Goal: Task Accomplishment & Management: Use online tool/utility

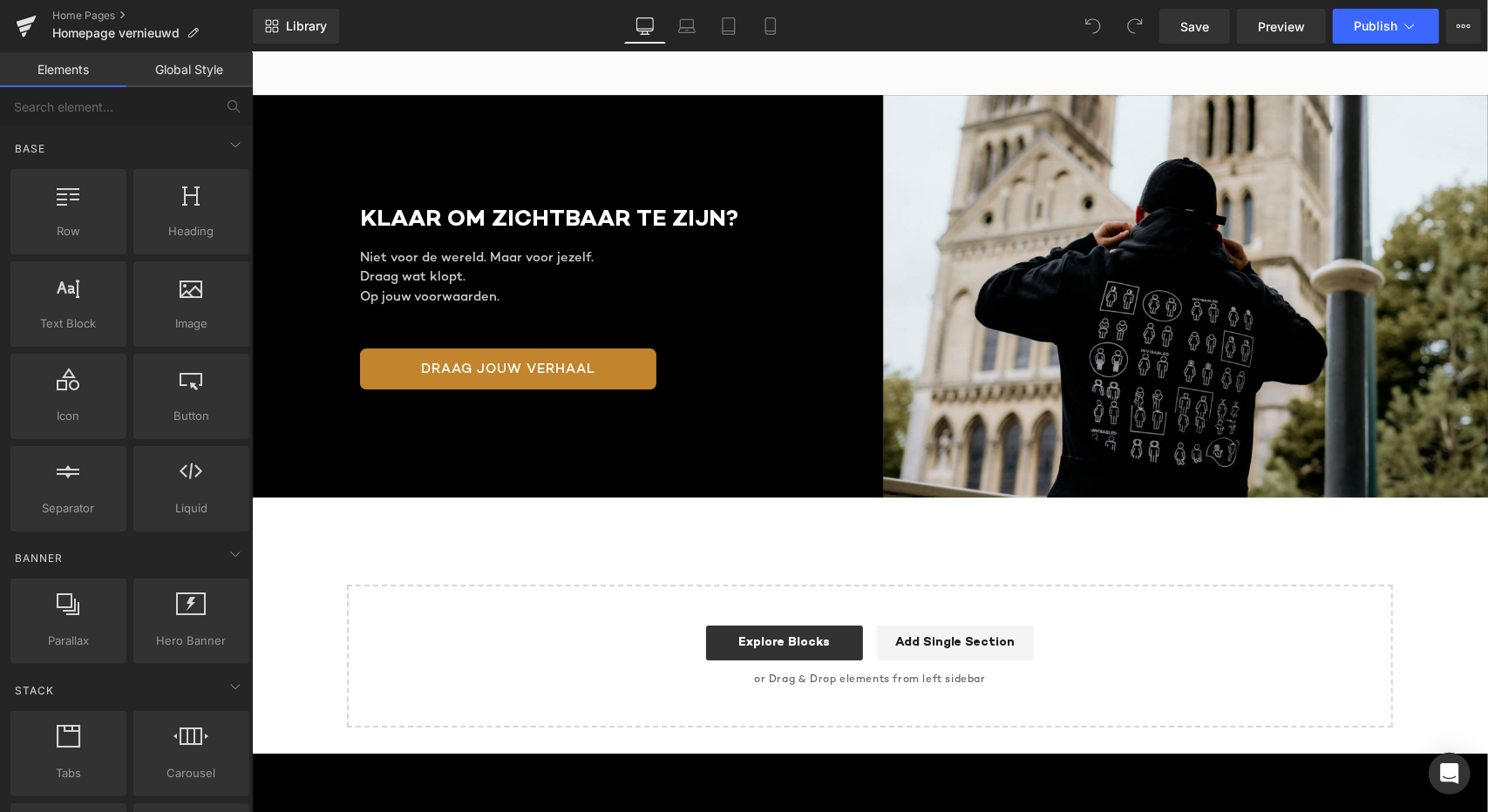
scroll to position [3772, 0]
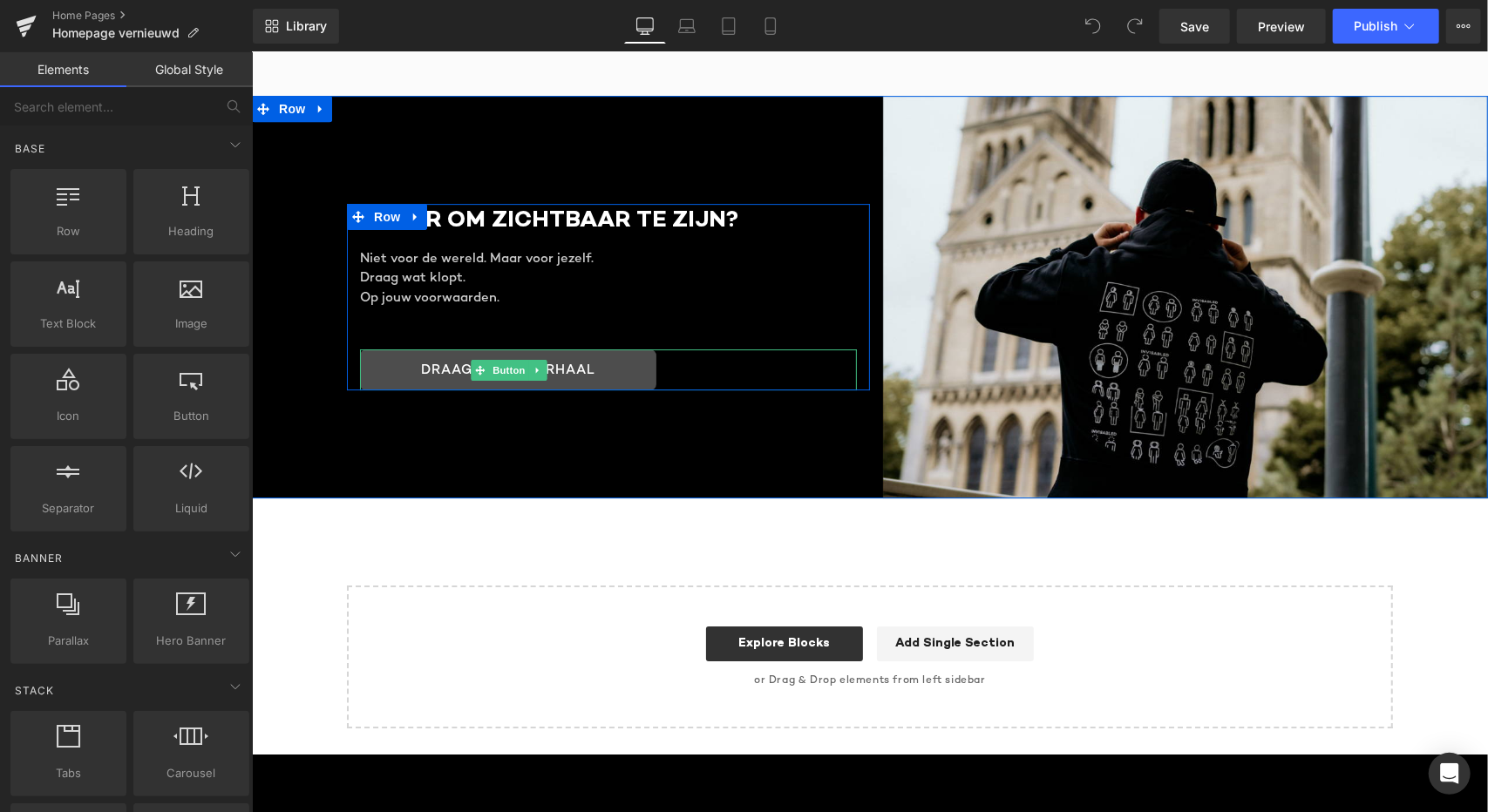
click at [569, 349] on link "DRAAG JOUW VERHAAL" at bounding box center [507, 369] width 296 height 41
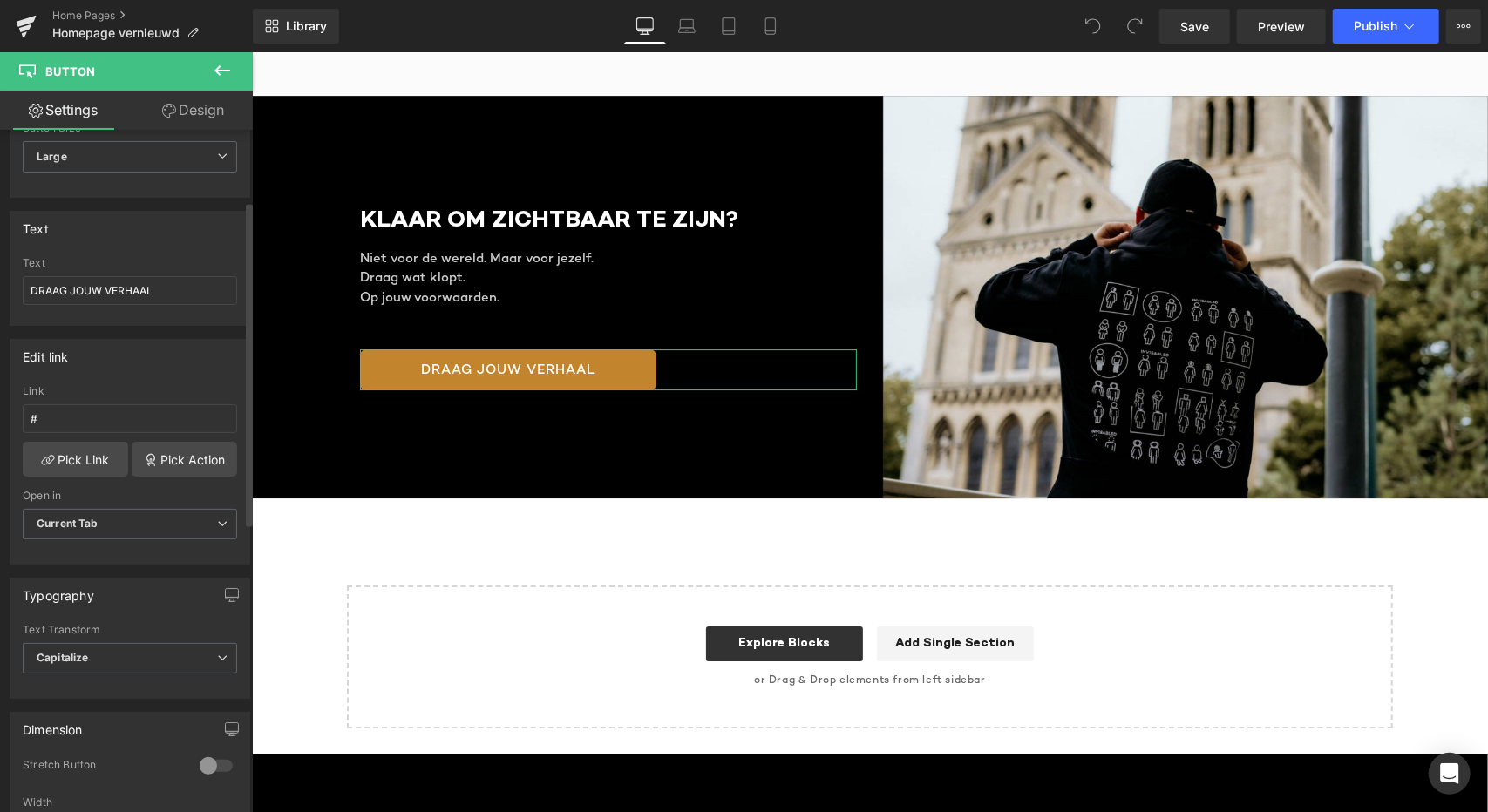
scroll to position [149, 0]
click at [88, 449] on link "Pick Link" at bounding box center [76, 458] width 105 height 35
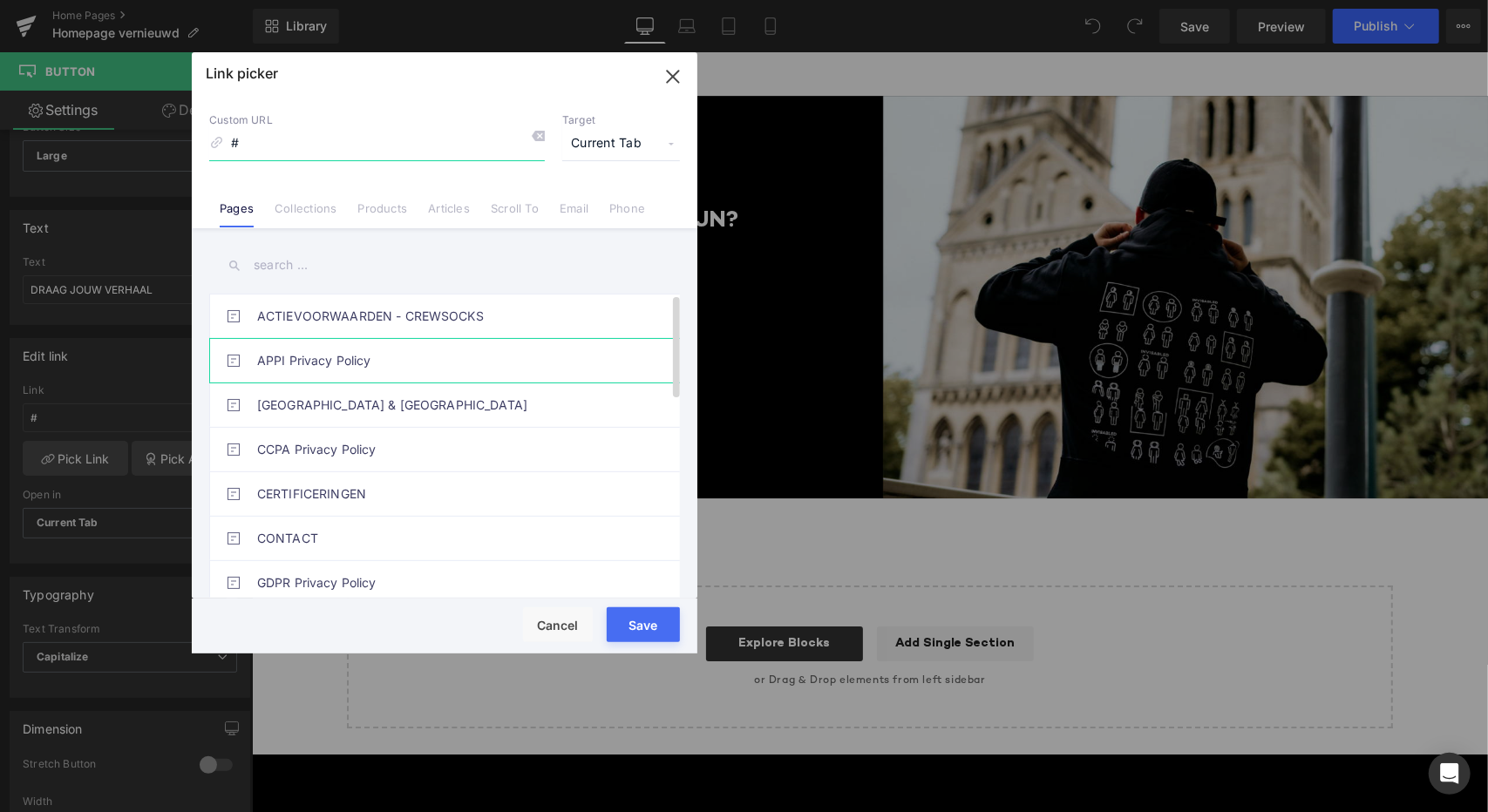
scroll to position [0, 2184]
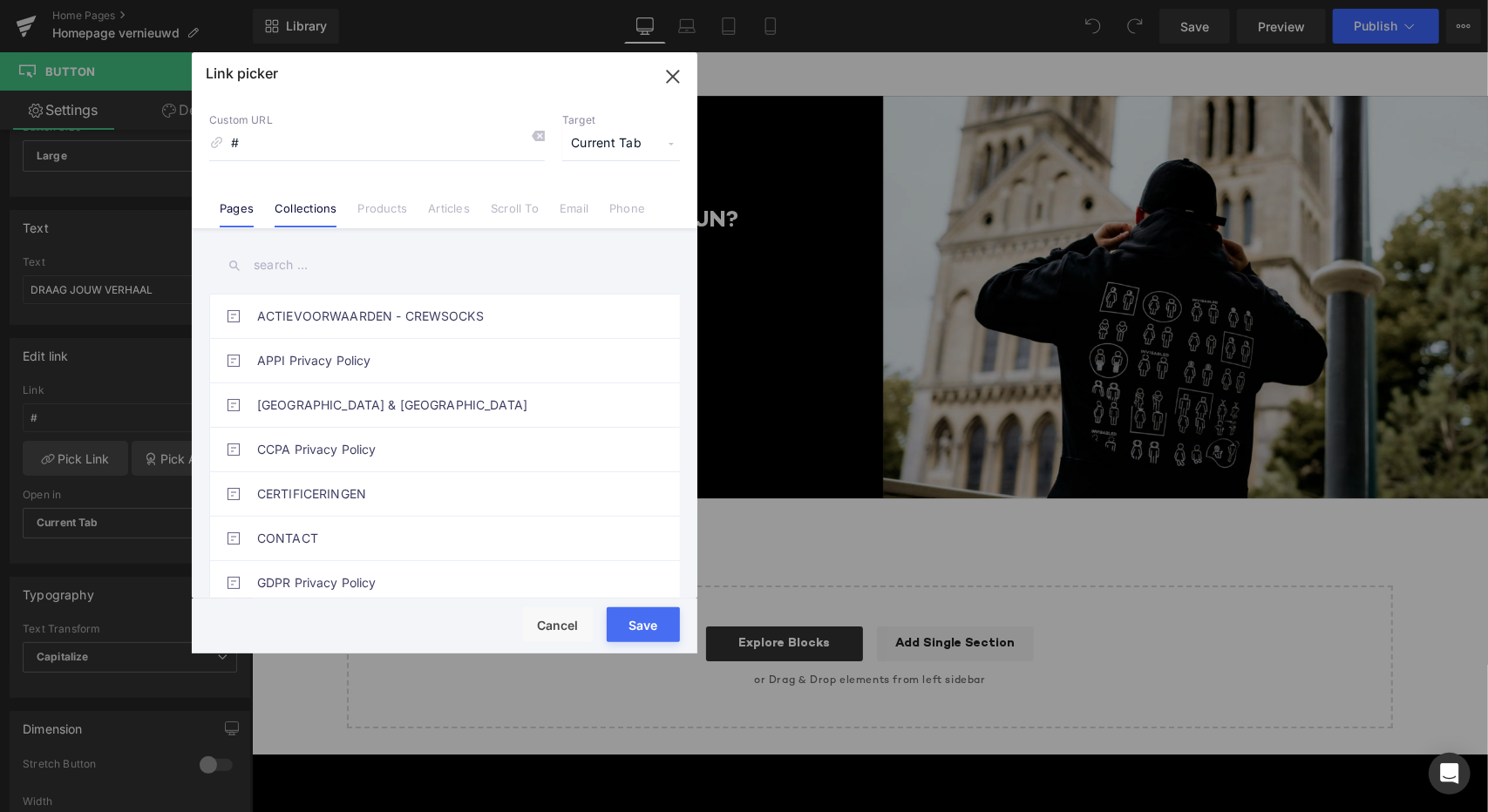
click at [311, 207] on link "Collections" at bounding box center [305, 215] width 62 height 26
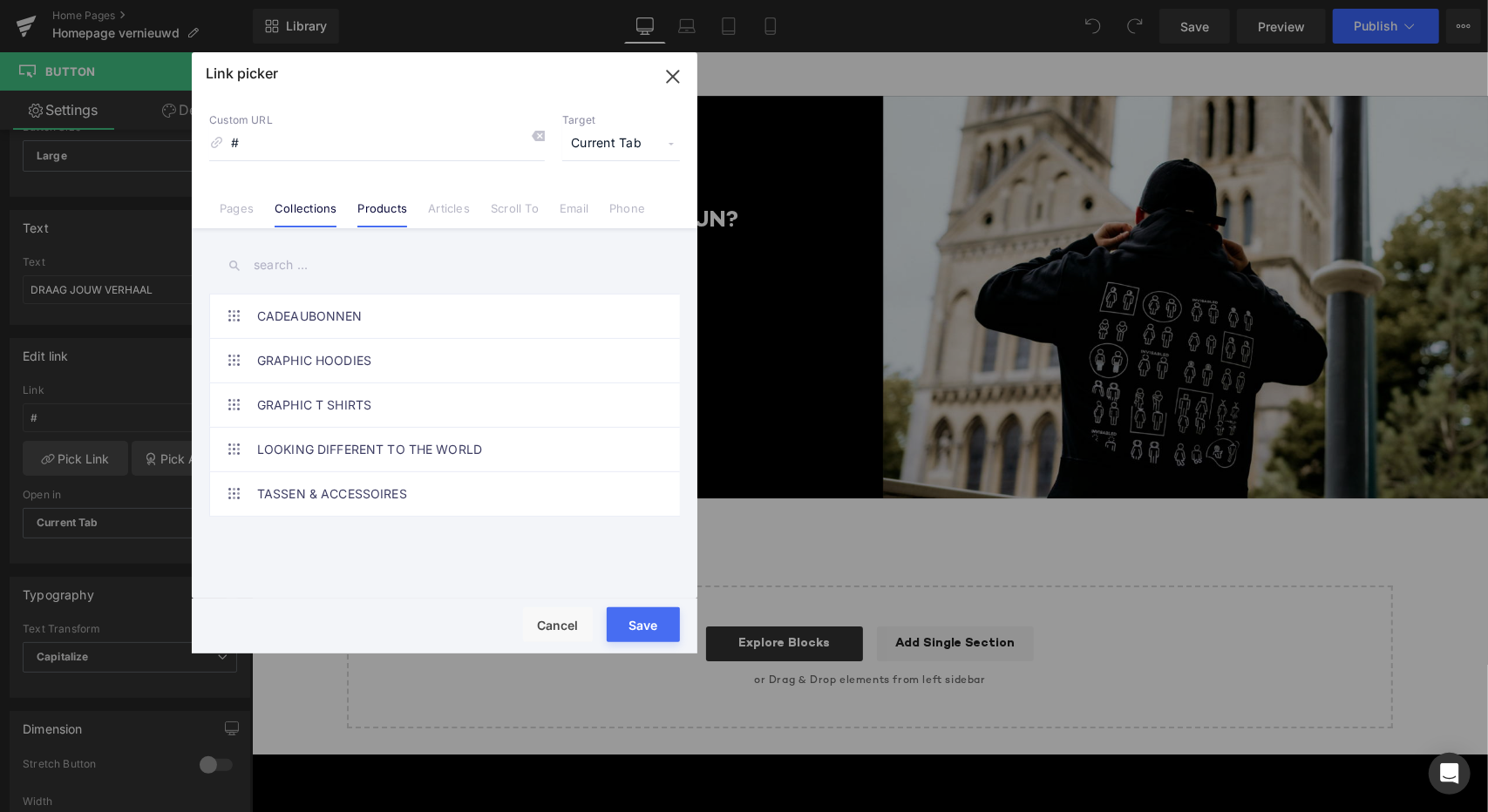
scroll to position [0, 1091]
click at [370, 208] on link "Products" at bounding box center [383, 215] width 50 height 26
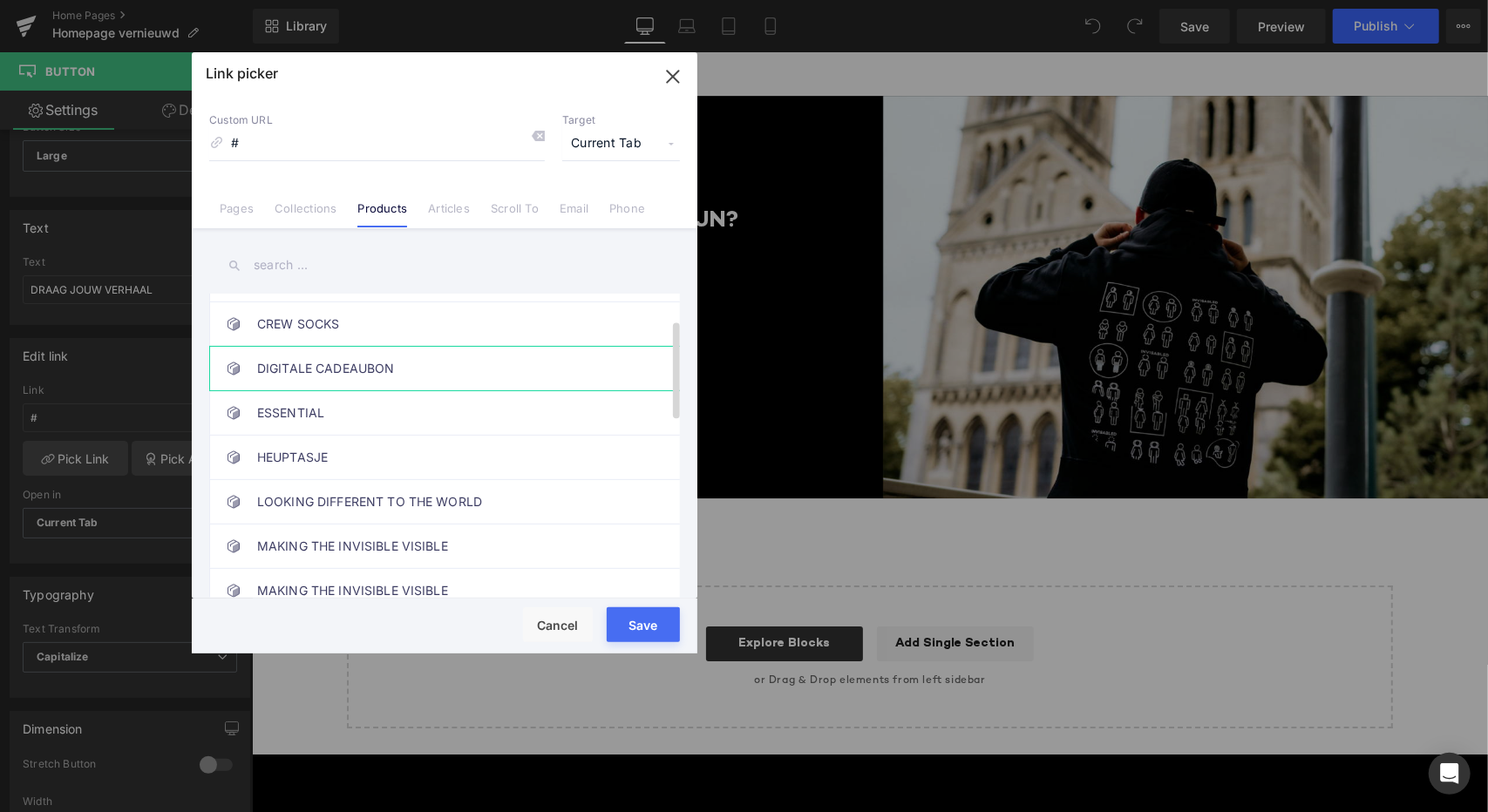
scroll to position [0, 0]
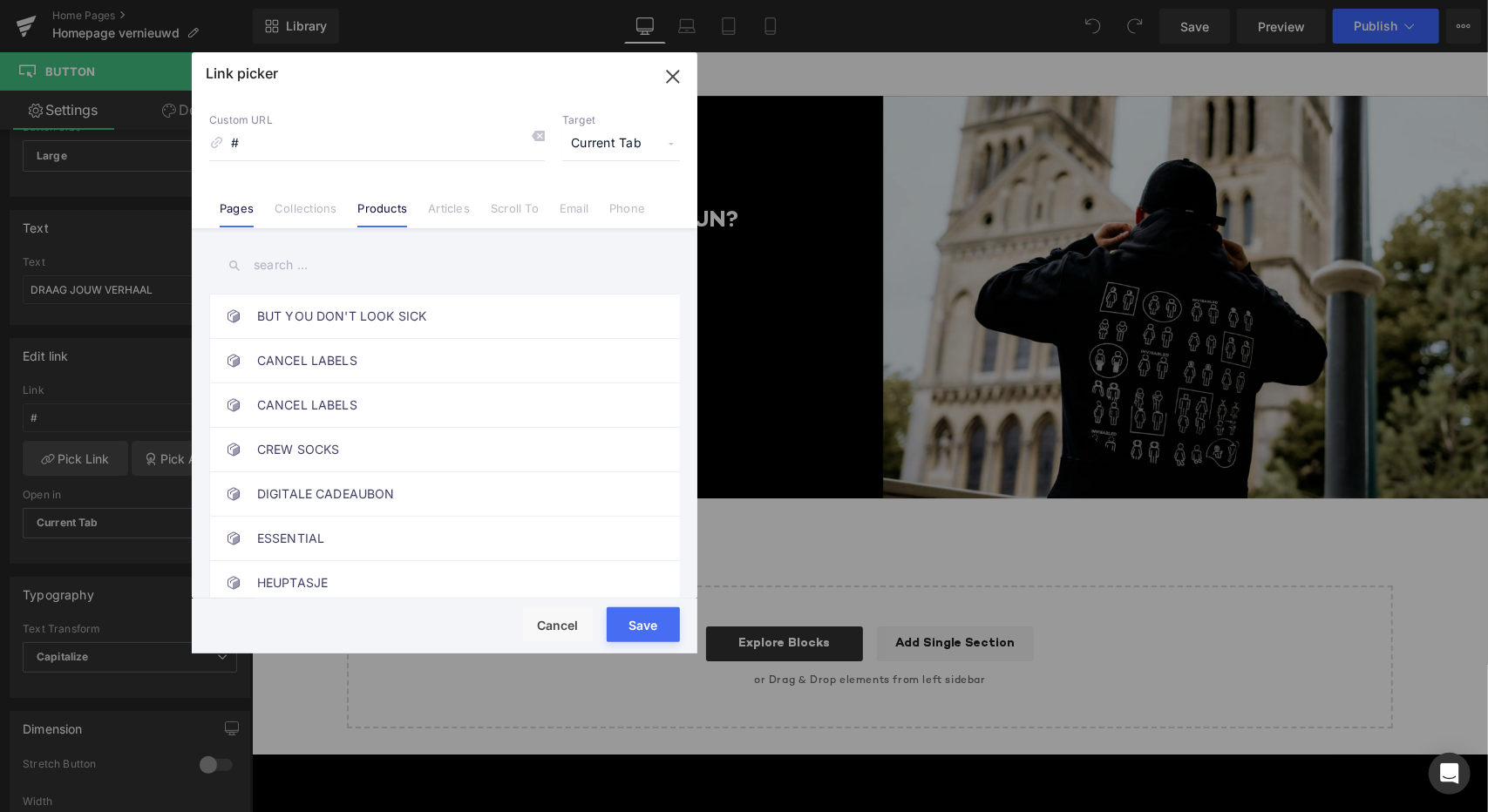
click at [232, 211] on link "Pages" at bounding box center [237, 215] width 34 height 26
click at [349, 151] on input "#" at bounding box center [377, 143] width 336 height 33
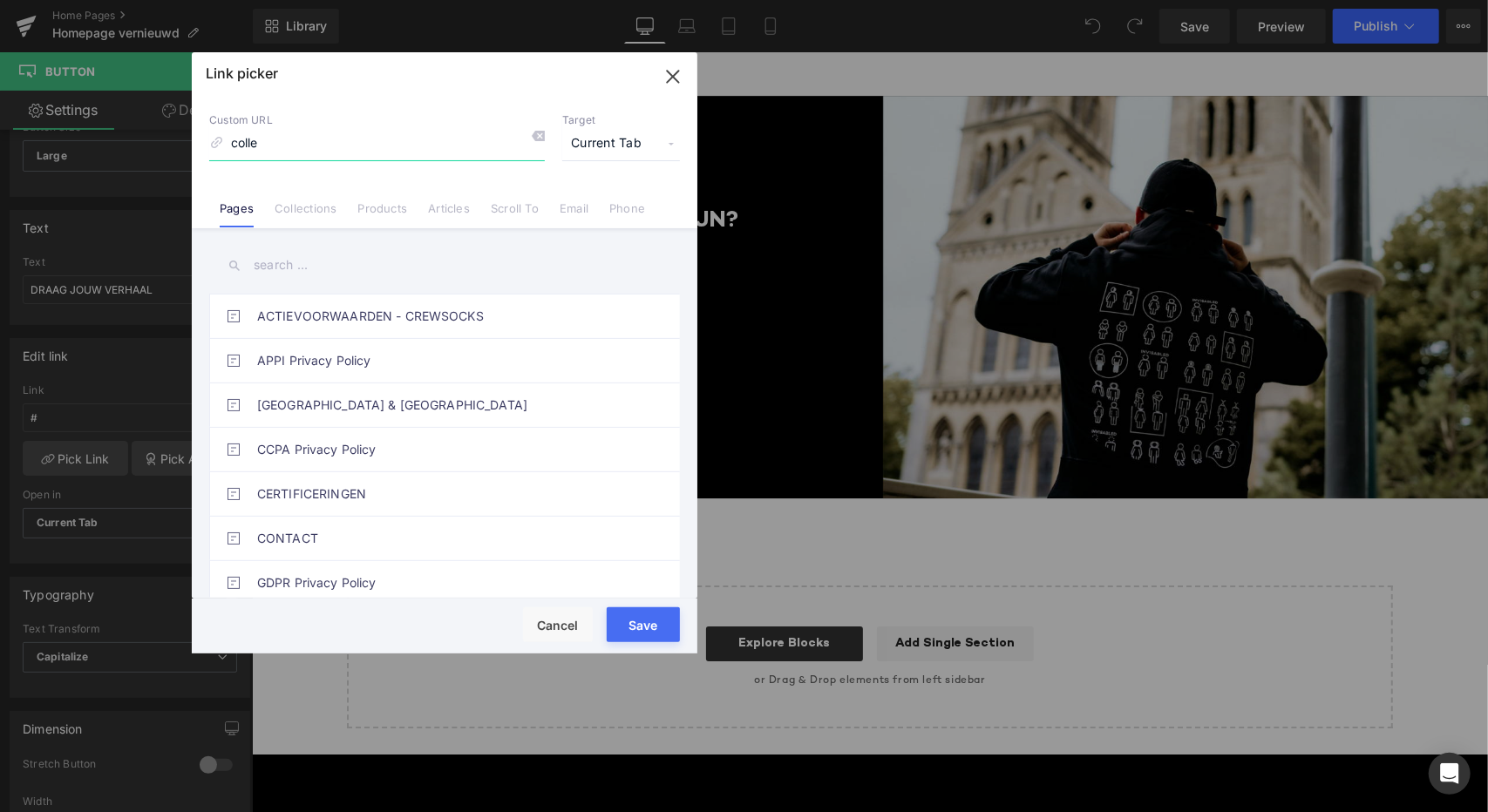
type input "colle"
click at [293, 266] on input "text" at bounding box center [444, 264] width 471 height 39
type input "e"
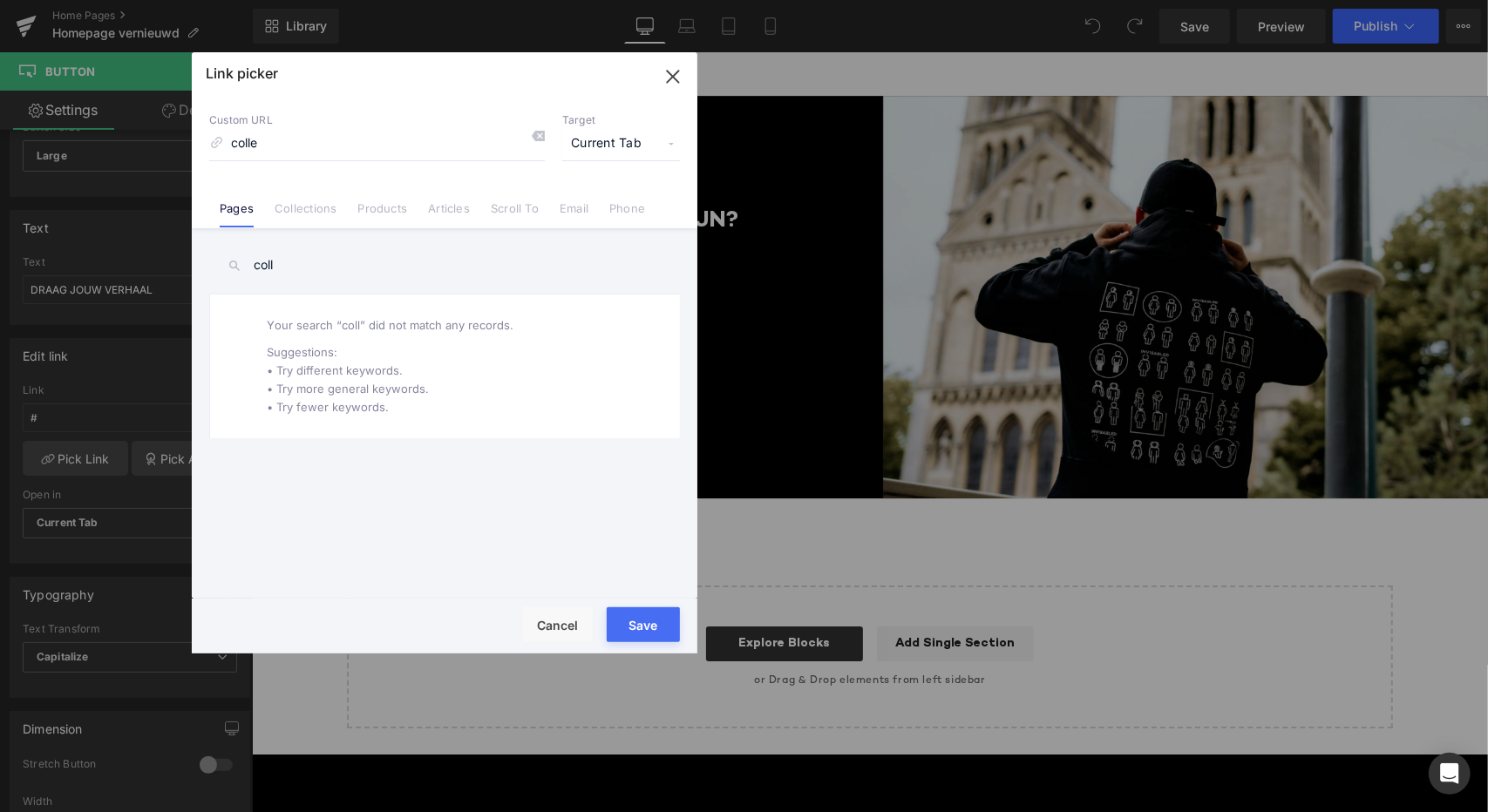
type input "coll"
click at [365, 152] on input "colle" at bounding box center [377, 143] width 336 height 33
paste input "[URL][DOMAIN_NAME]"
type input "[URL][DOMAIN_NAME]"
click at [632, 618] on button "Save" at bounding box center [643, 624] width 74 height 35
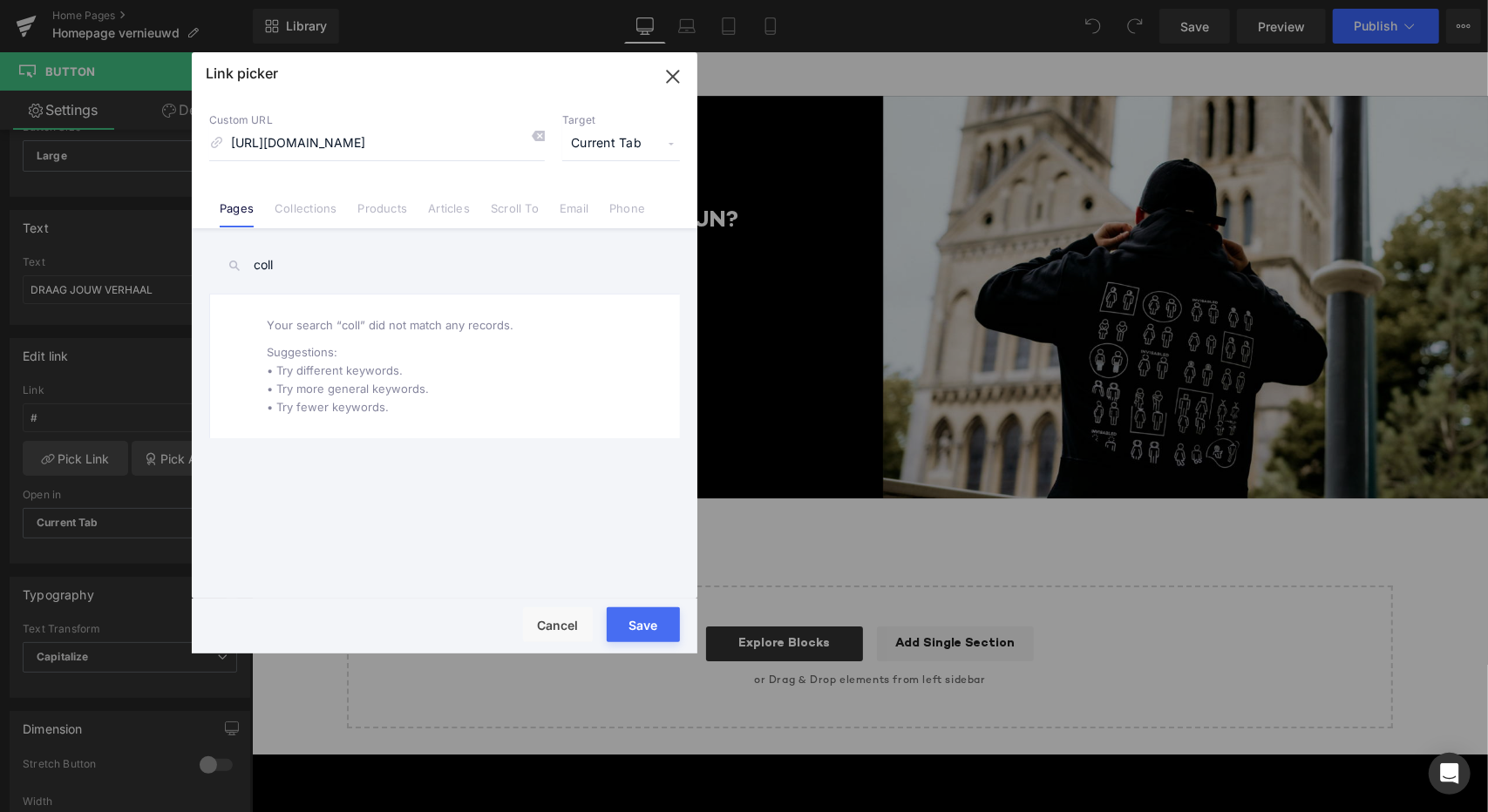
type input "[URL][DOMAIN_NAME]"
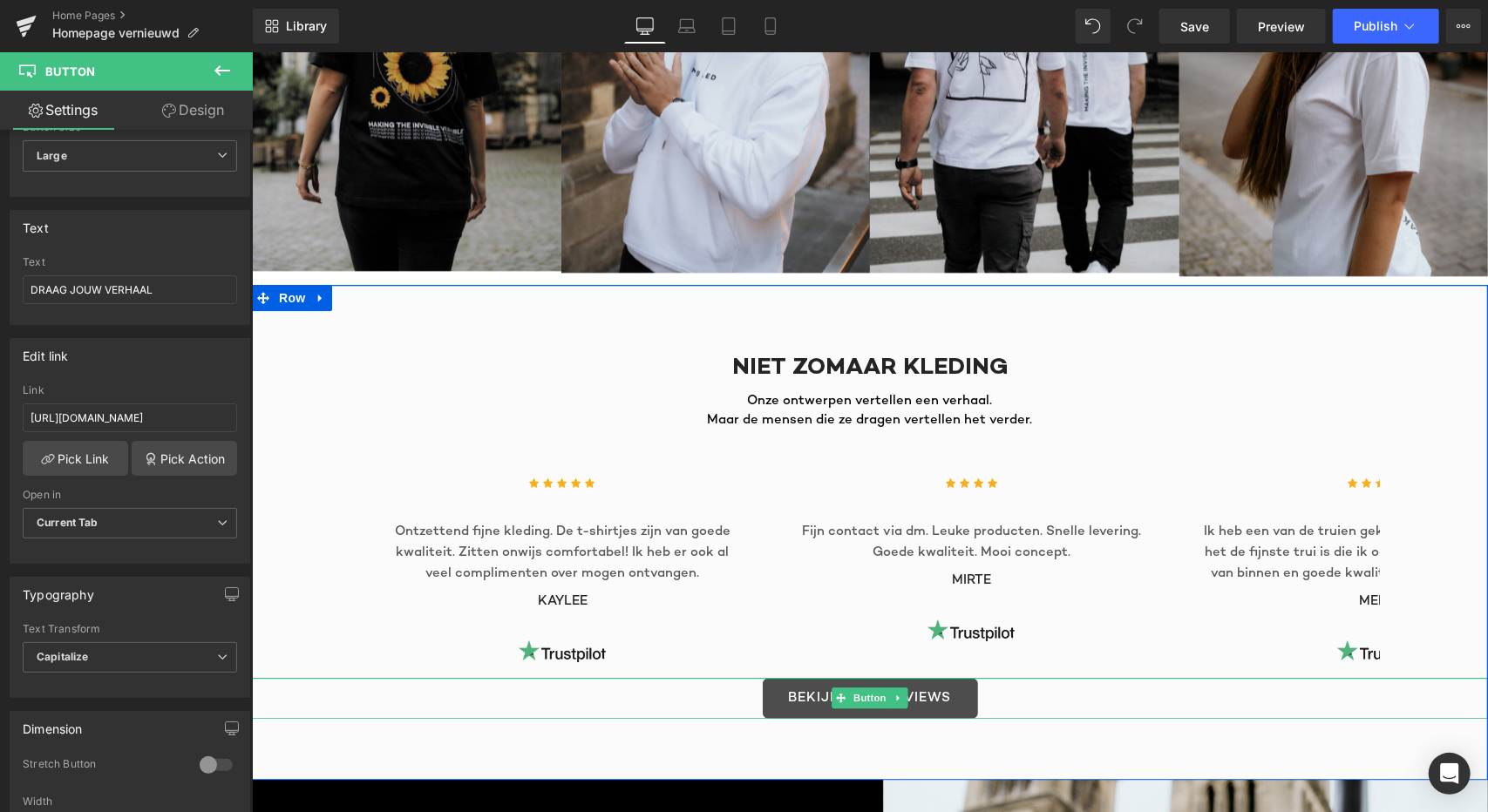
click at [800, 684] on link "BEKIJK ALLE REVIEWS" at bounding box center [869, 697] width 216 height 41
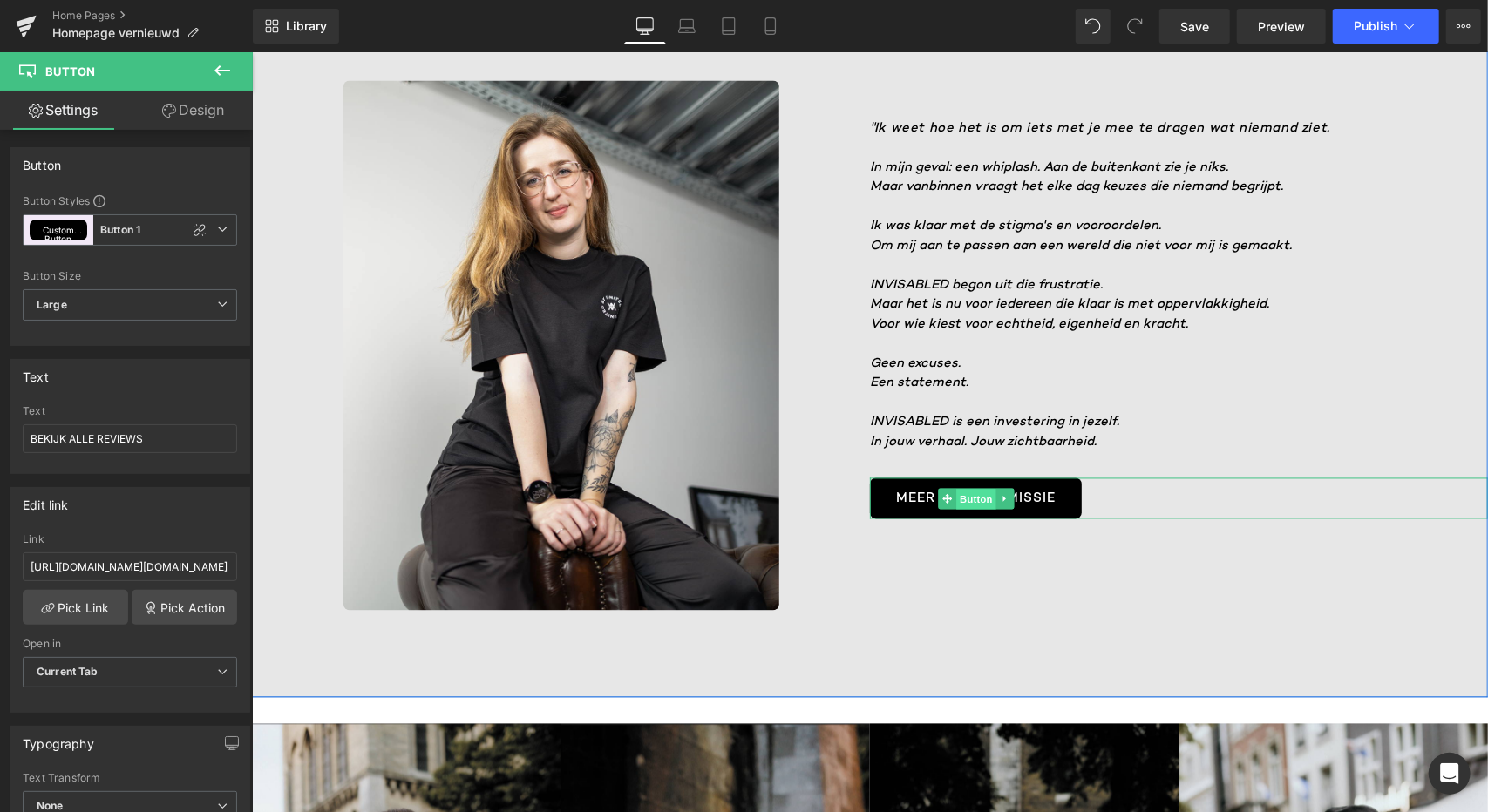
click at [959, 489] on span "Button" at bounding box center [976, 499] width 40 height 21
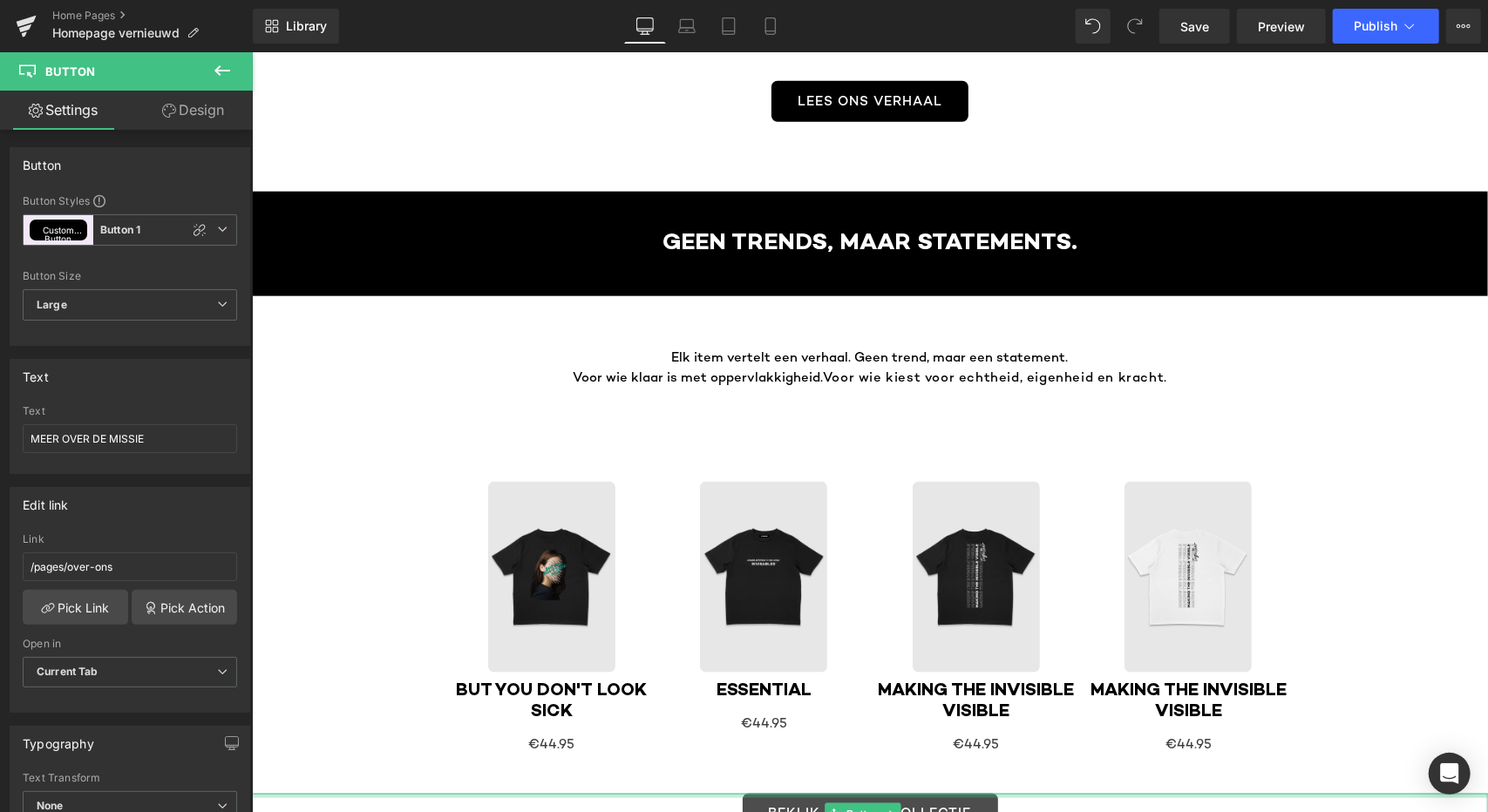
click at [847, 793] on link "BEKIJK DE HELE COLLECTIE" at bounding box center [869, 813] width 255 height 41
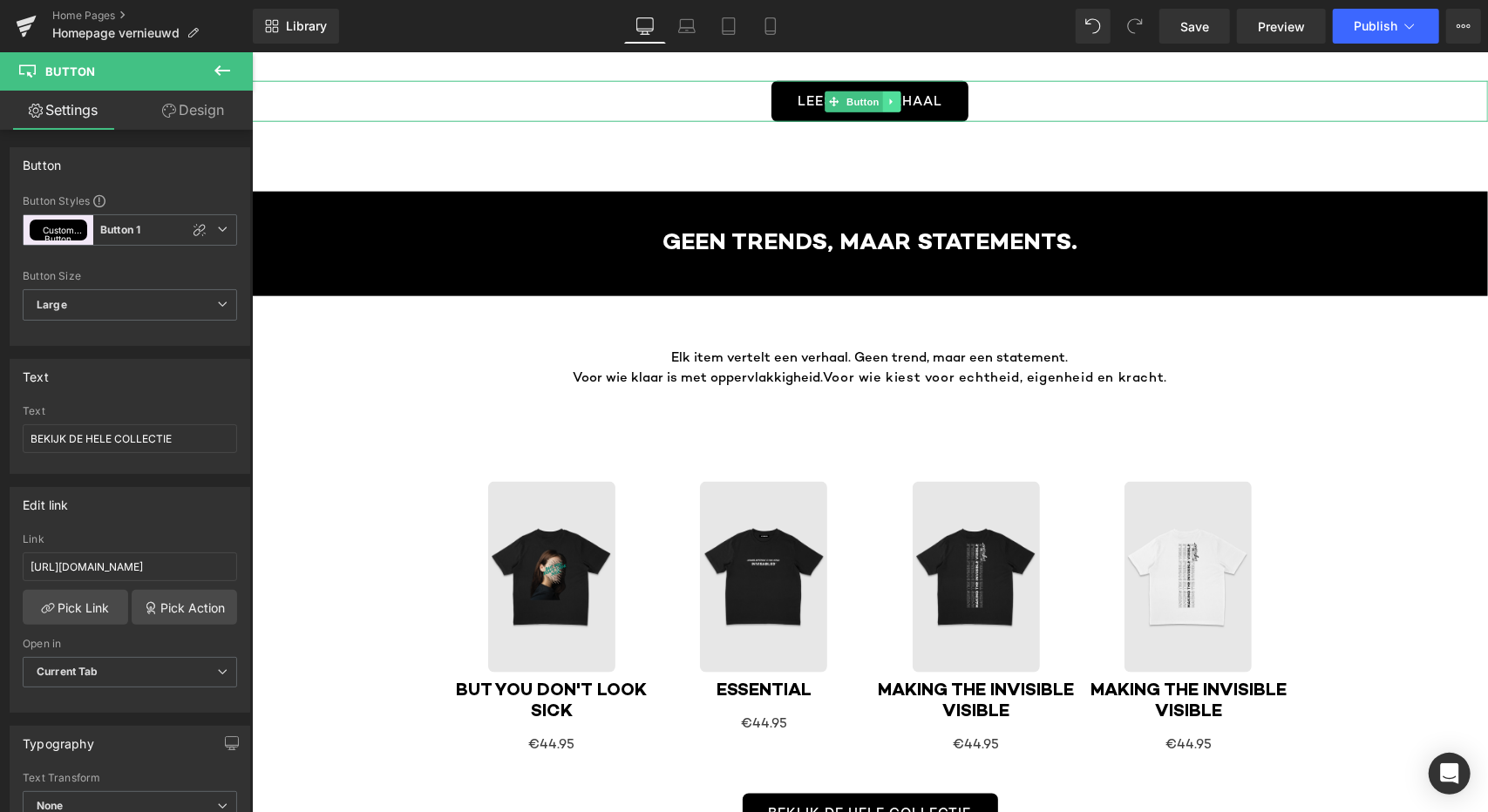
click at [888, 102] on link at bounding box center [891, 100] width 18 height 21
click at [945, 90] on link "LEES ONS VERHAAL" at bounding box center [869, 100] width 197 height 41
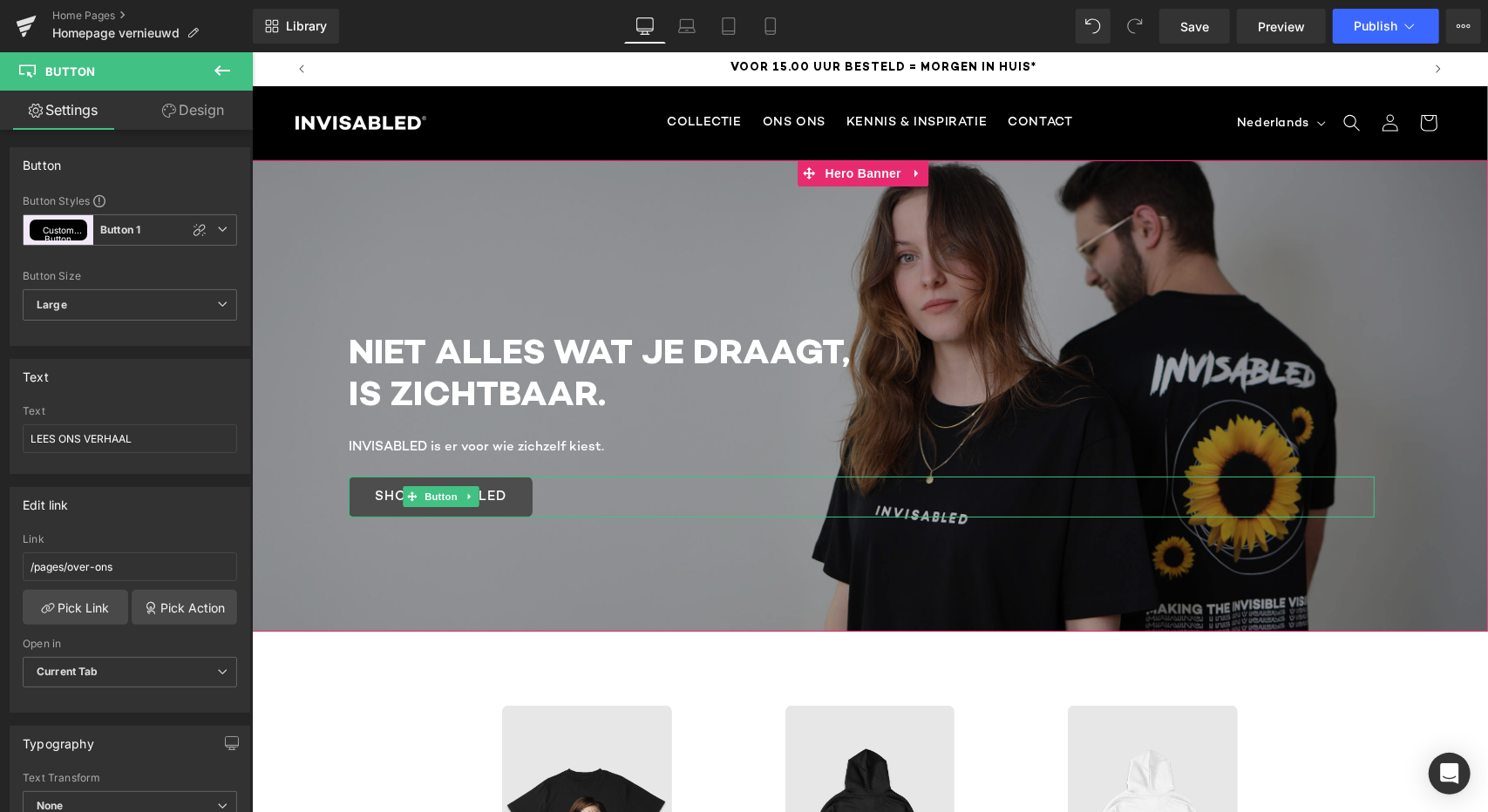
click at [488, 507] on link "SHOP INVISABLED" at bounding box center [439, 496] width 184 height 41
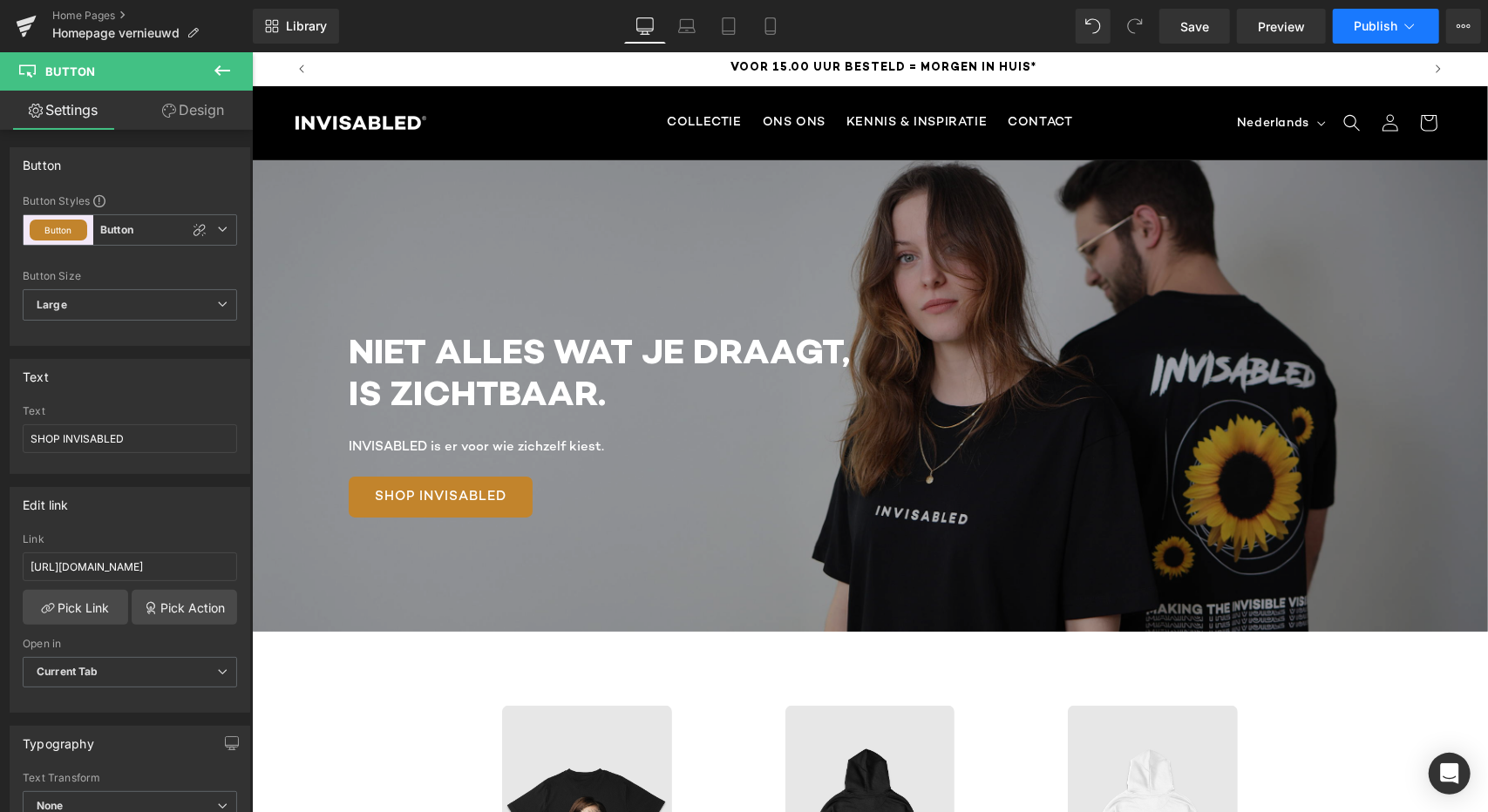
click at [1376, 24] on span "Publish" at bounding box center [1376, 26] width 44 height 14
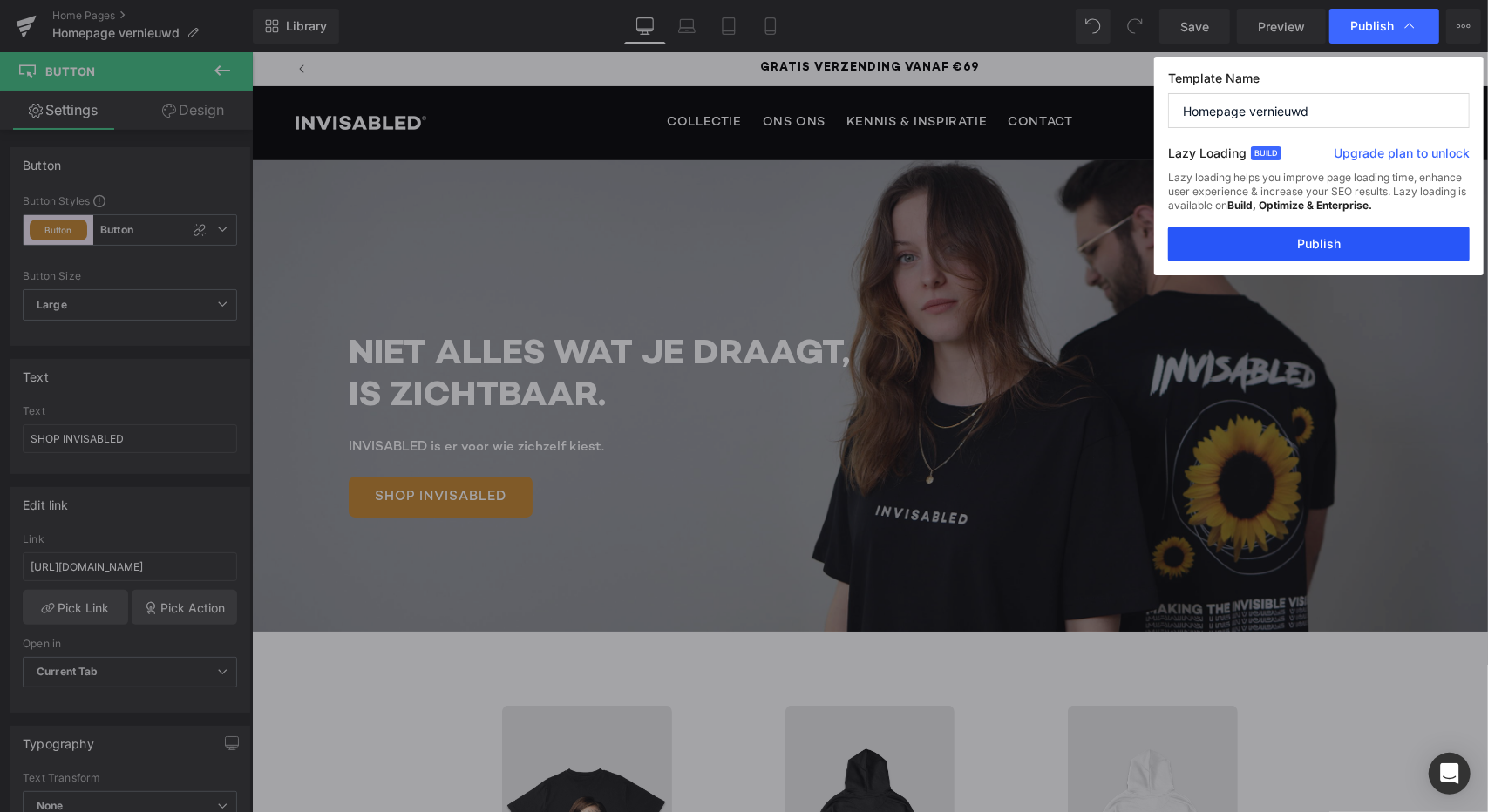
click at [1302, 231] on button "Publish" at bounding box center [1318, 244] width 301 height 35
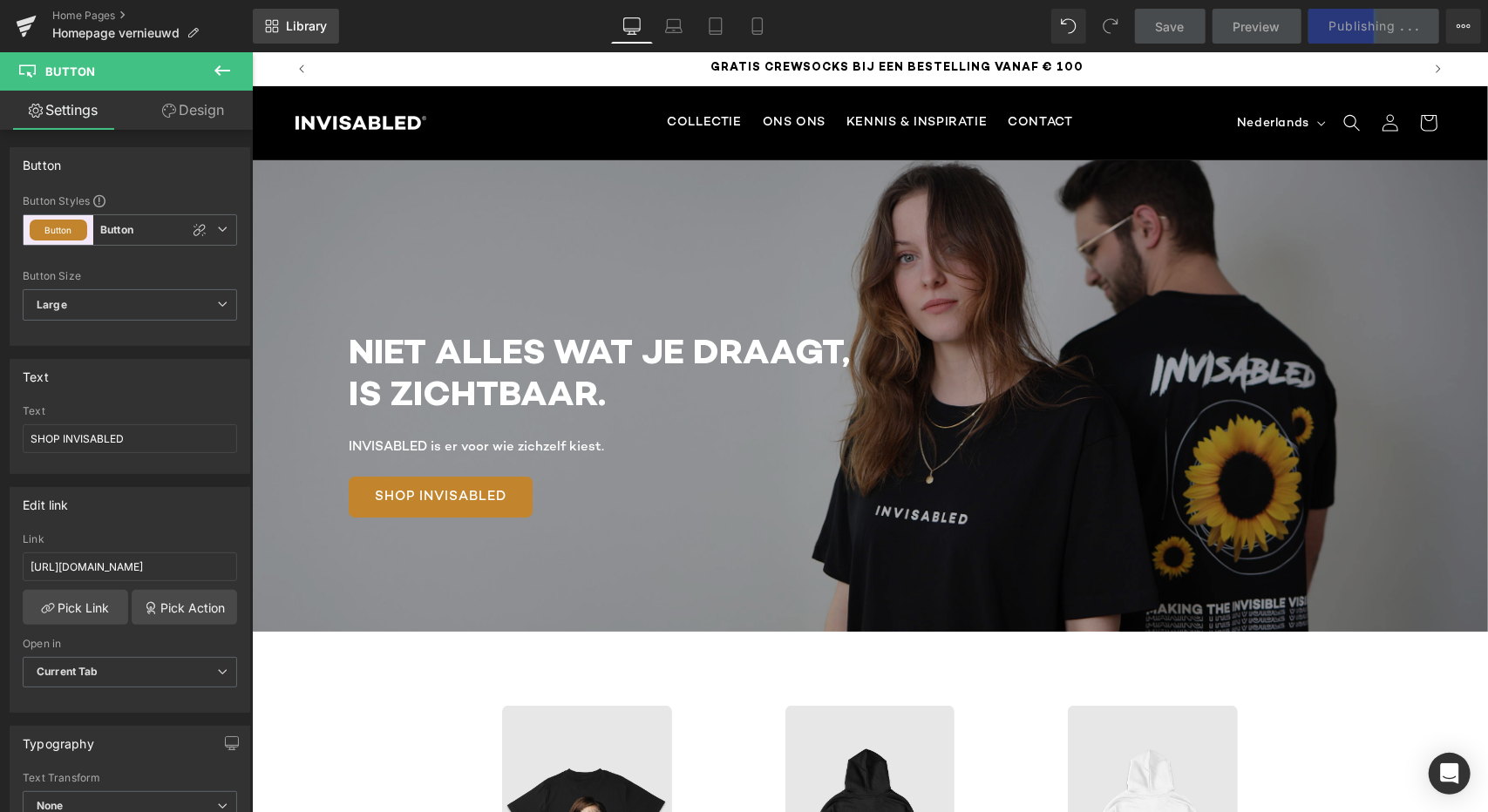
click at [286, 25] on span "Library" at bounding box center [306, 26] width 41 height 16
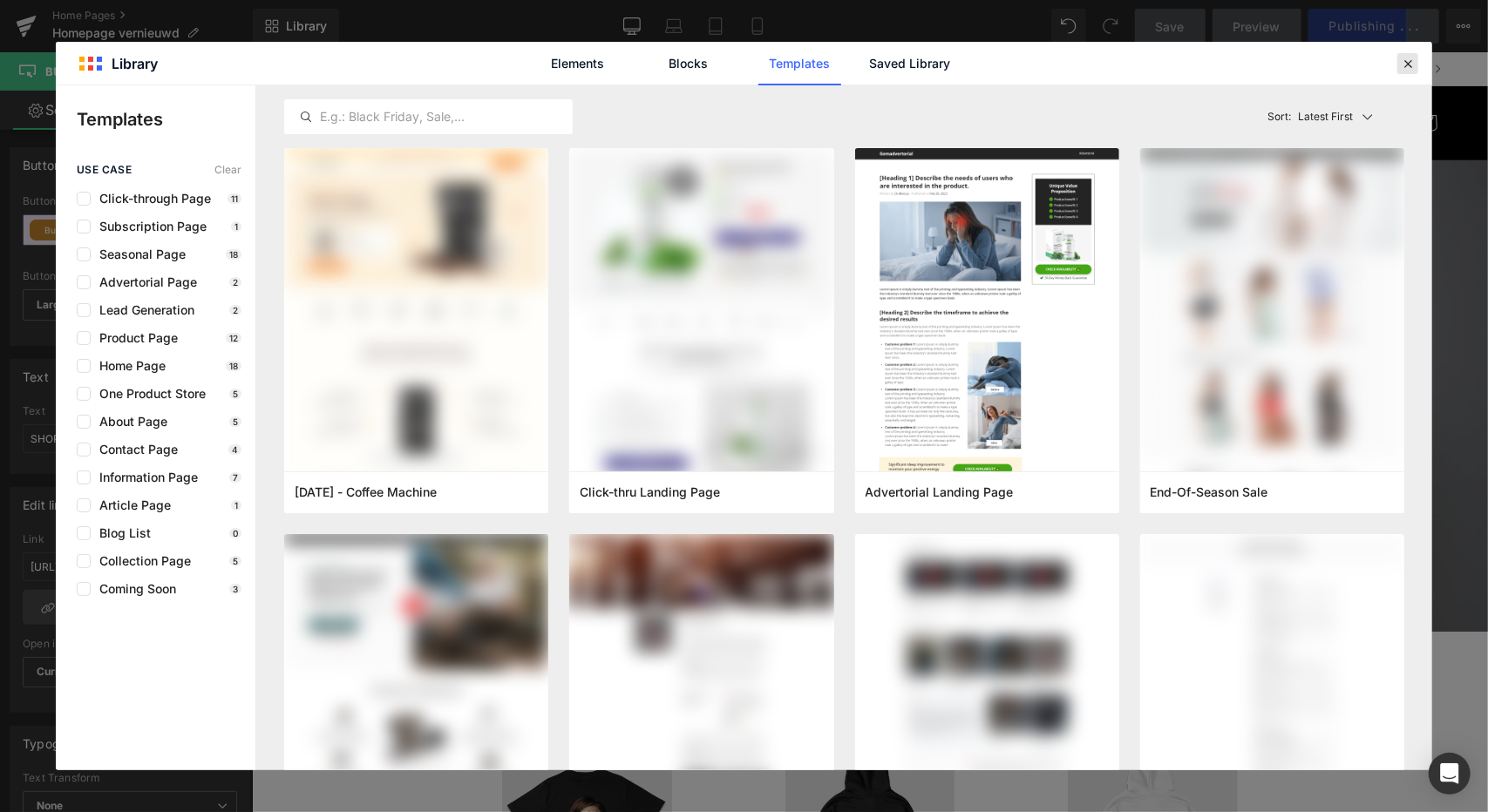
click at [1407, 57] on icon at bounding box center [1407, 64] width 16 height 16
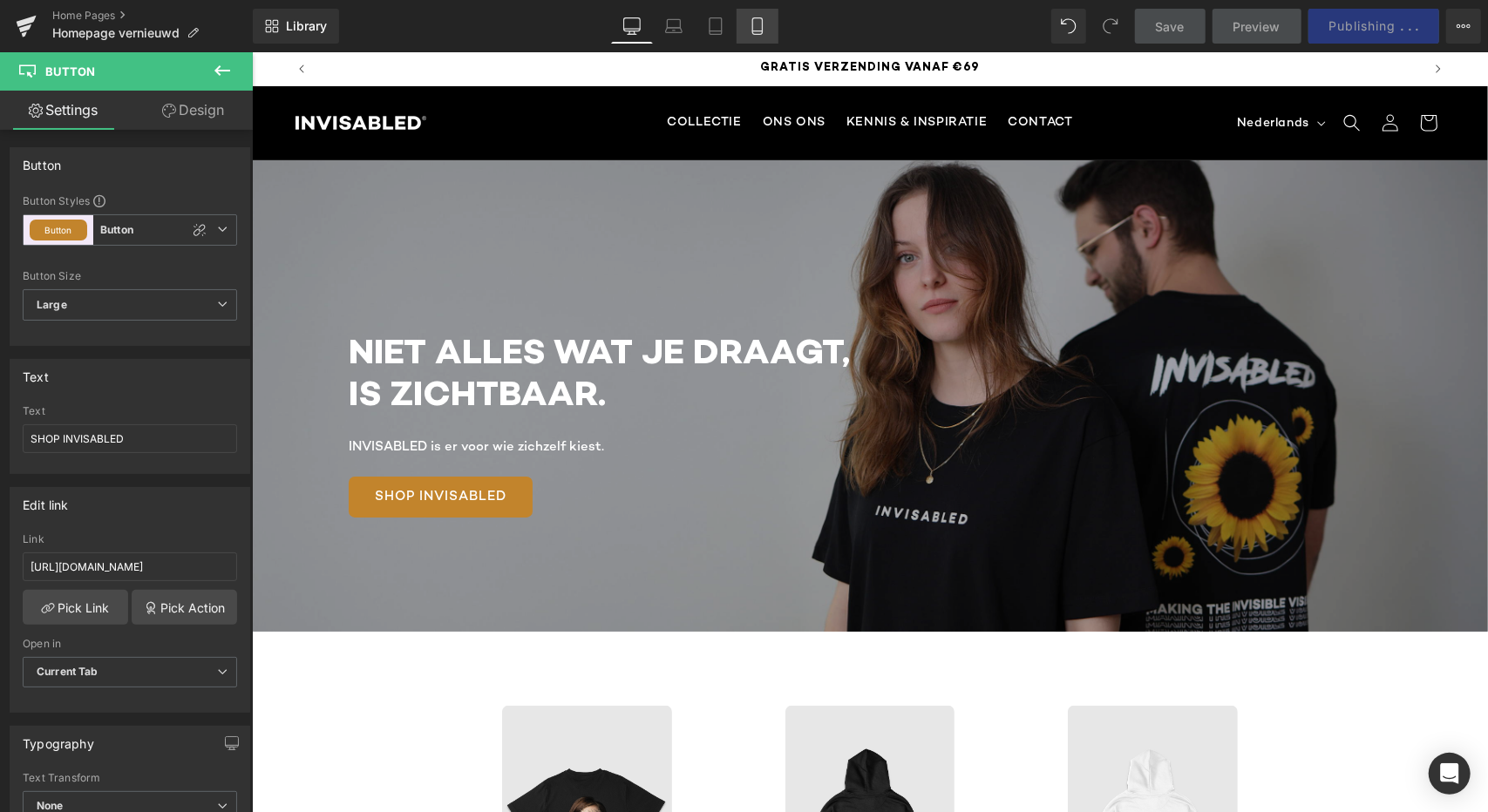
click at [752, 30] on icon at bounding box center [757, 27] width 18 height 18
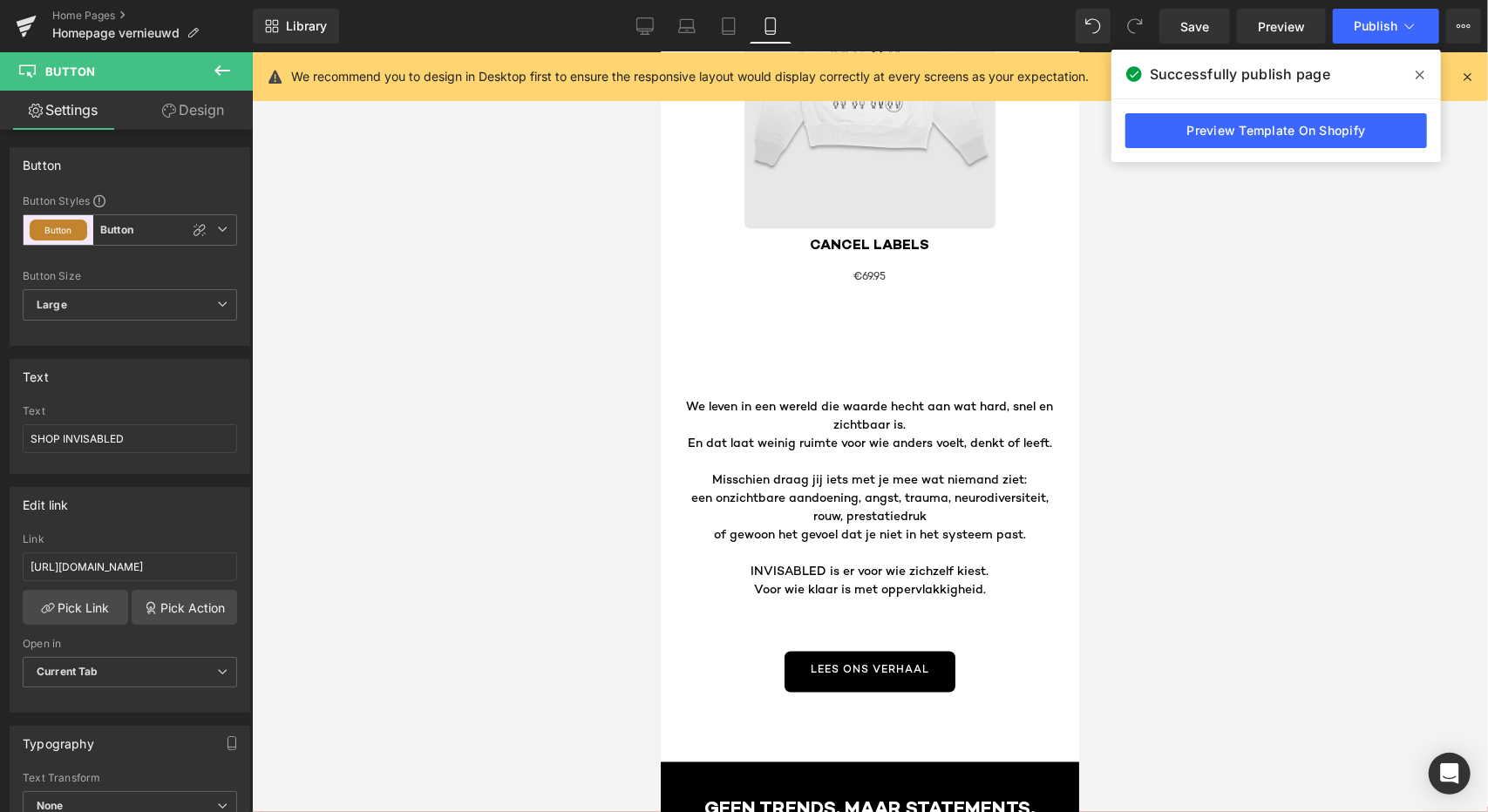
scroll to position [0, 611]
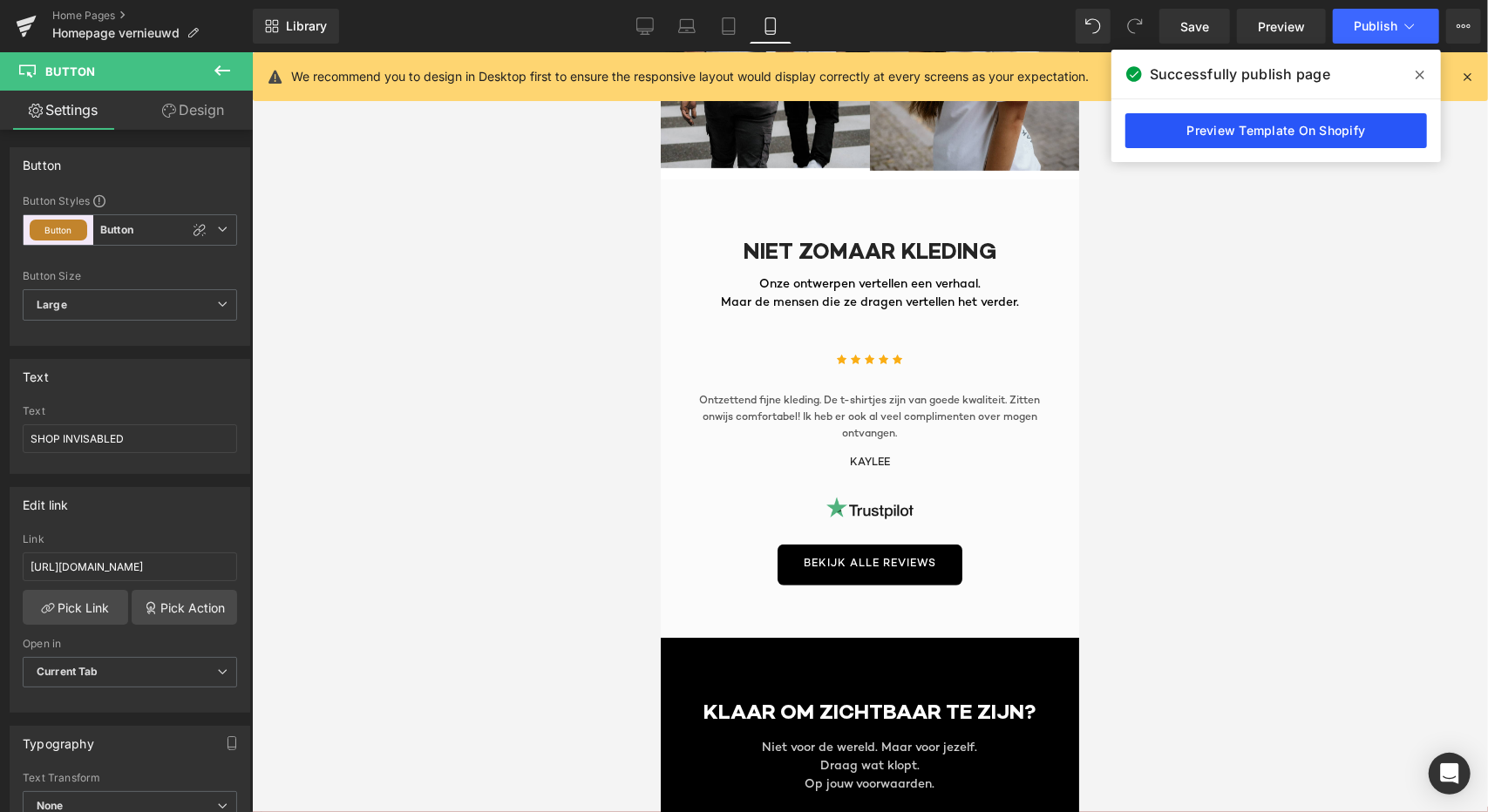
click at [1191, 128] on link "Preview Template On Shopify" at bounding box center [1275, 130] width 301 height 35
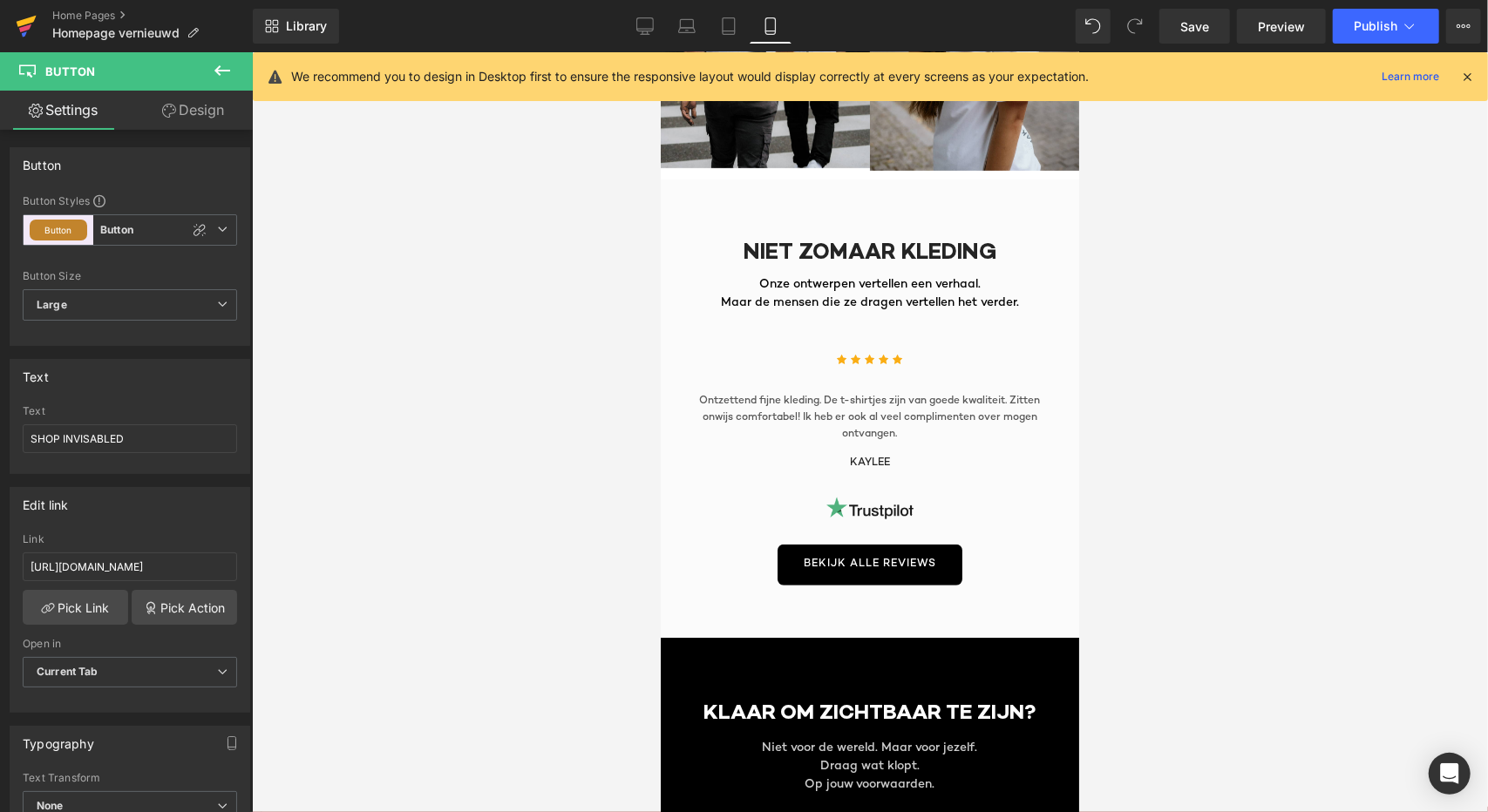
scroll to position [0, 0]
click at [18, 2] on link at bounding box center [26, 26] width 53 height 53
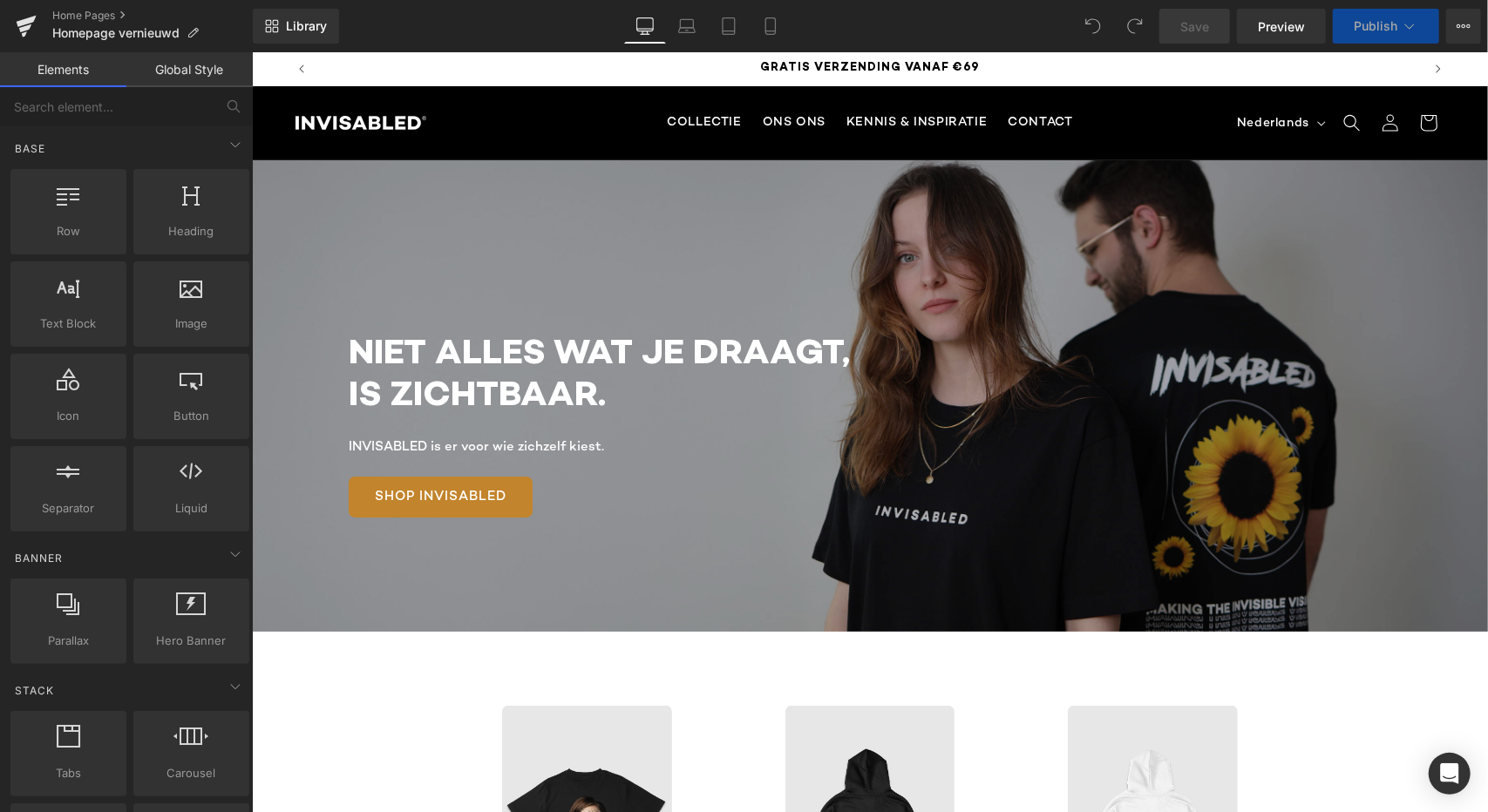
scroll to position [0, 1091]
click at [1404, 27] on icon at bounding box center [1409, 27] width 18 height 18
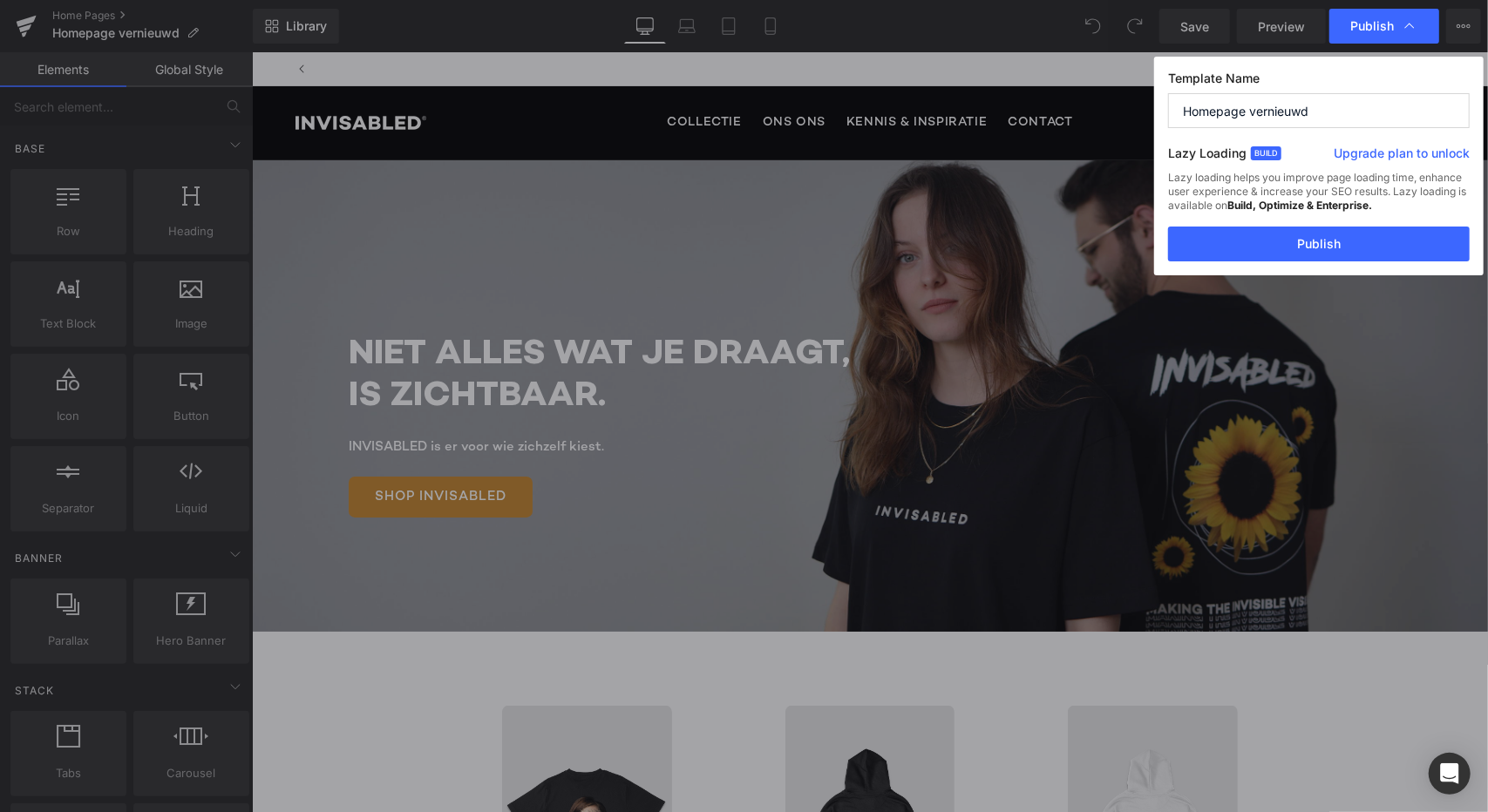
scroll to position [0, 2184]
click at [1400, 26] on span "Publish" at bounding box center [1384, 27] width 68 height 18
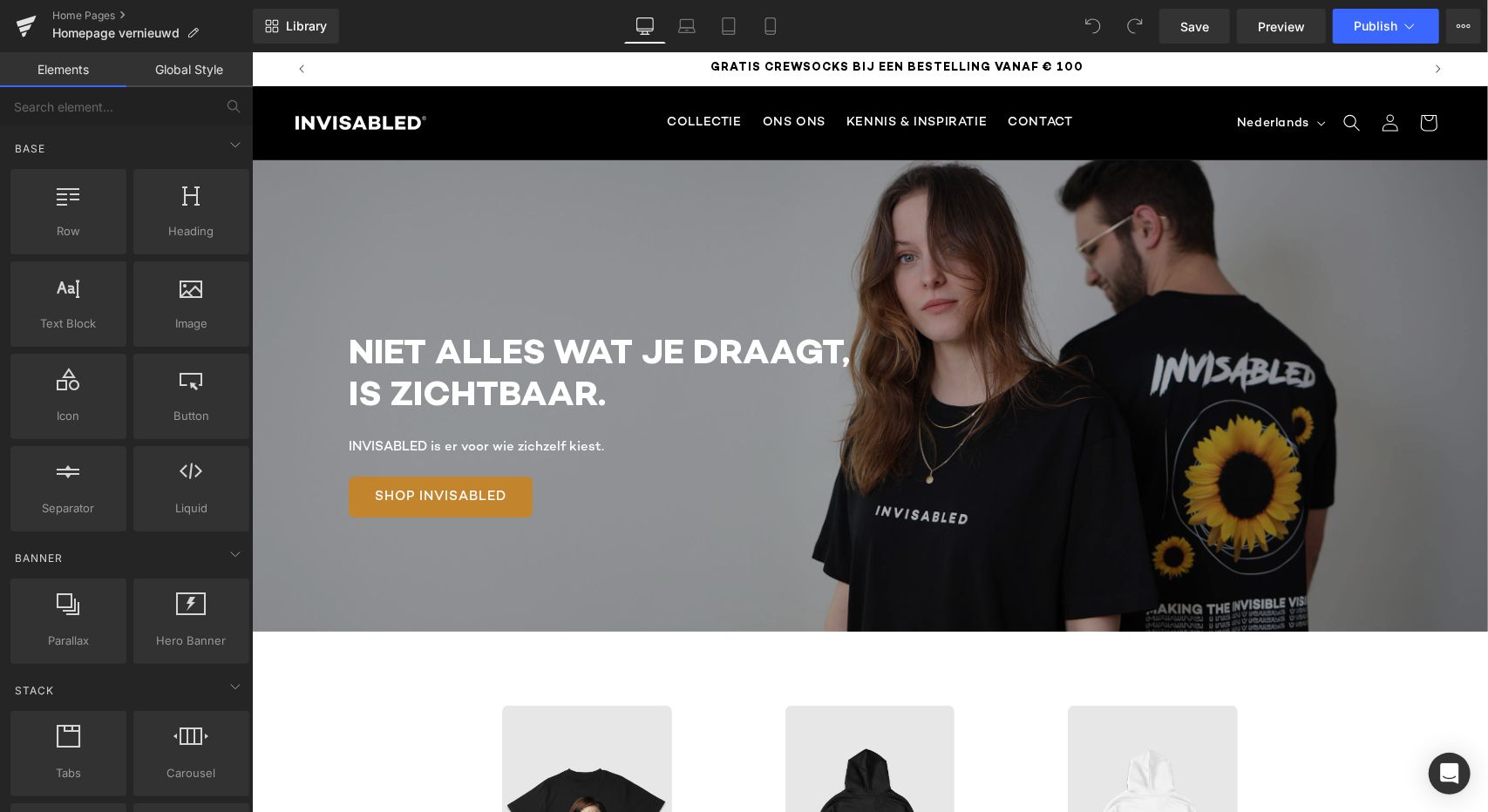
click at [1401, 26] on icon at bounding box center [1409, 27] width 18 height 18
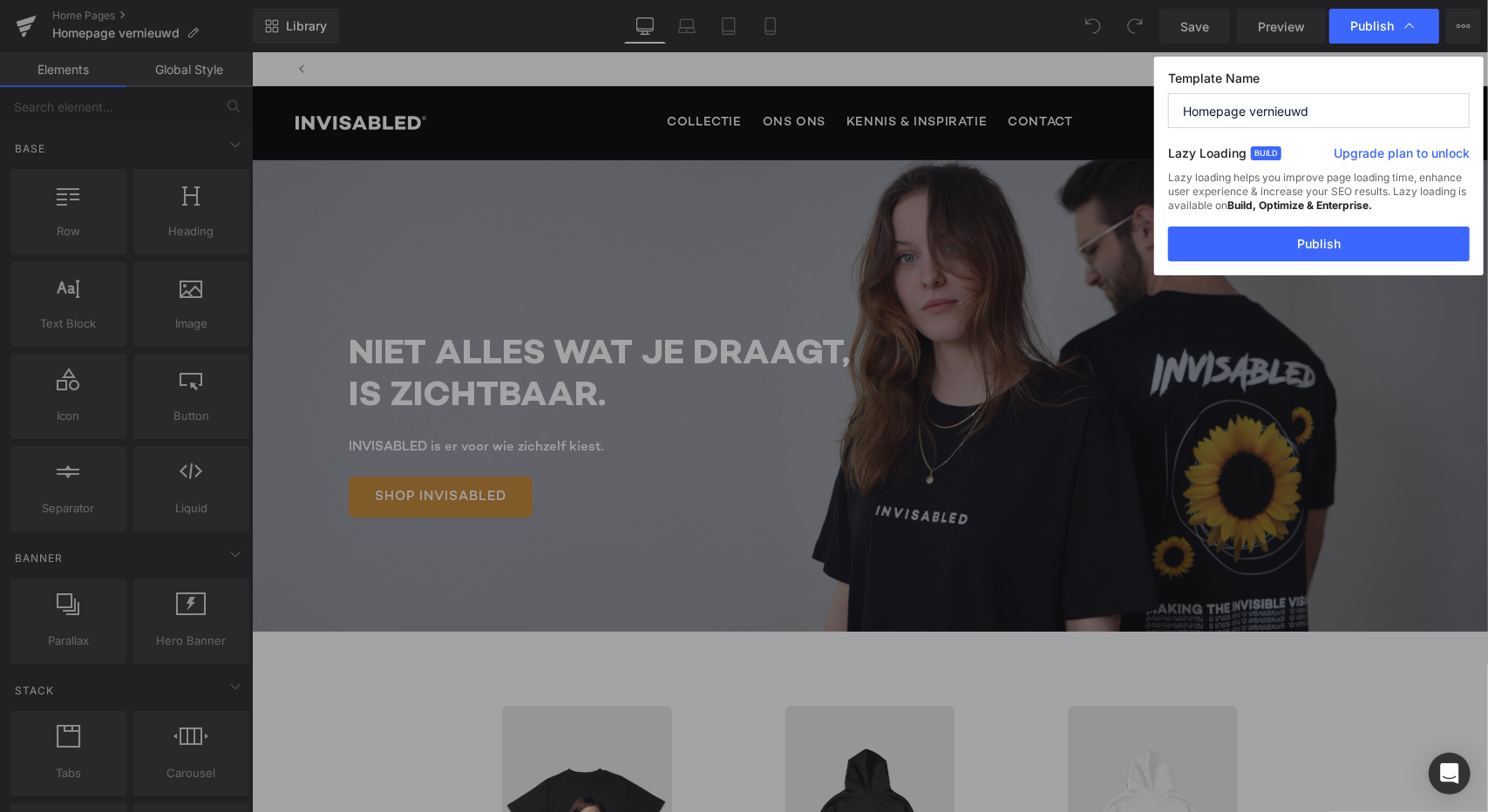
click at [1400, 26] on span "Publish" at bounding box center [1384, 27] width 68 height 18
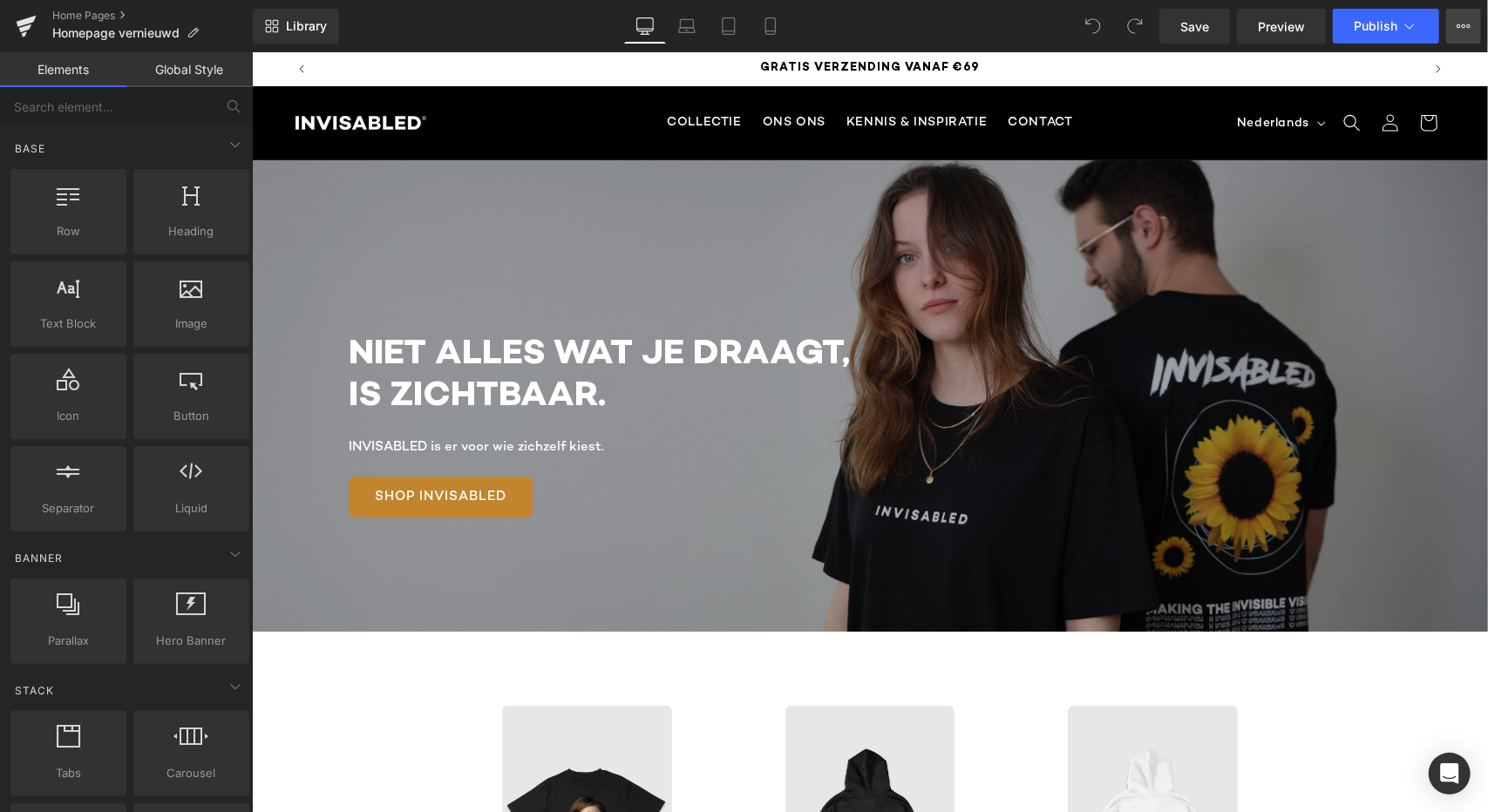
click at [1465, 39] on button "Upgrade Plan View Live Page View with current Template Save Template to Library…" at bounding box center [1463, 26] width 35 height 35
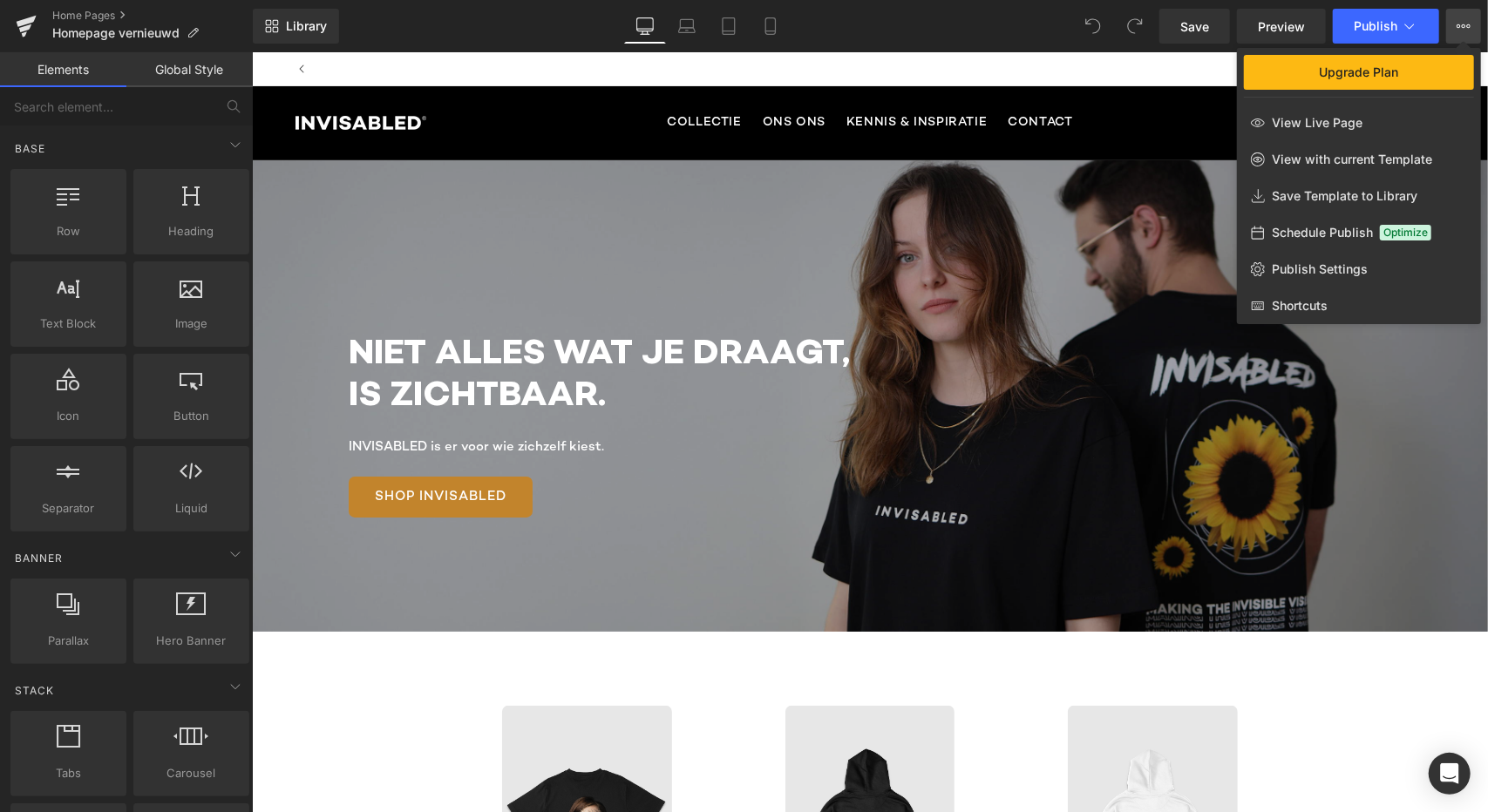
scroll to position [0, 1091]
click at [1328, 257] on link "Publish Settings" at bounding box center [1359, 269] width 245 height 37
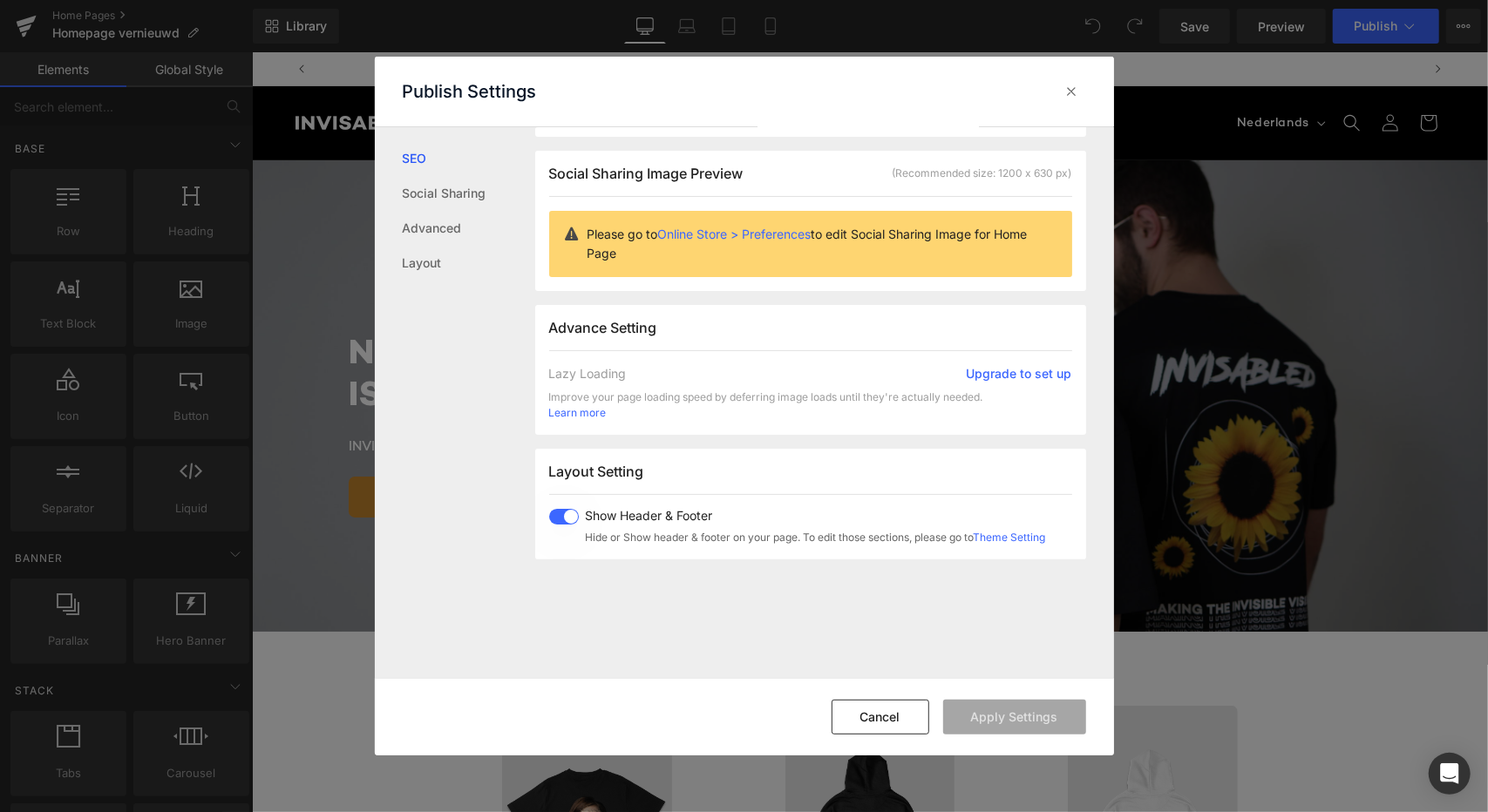
scroll to position [128, 0]
click at [471, 193] on link "Social Sharing" at bounding box center [468, 193] width 132 height 35
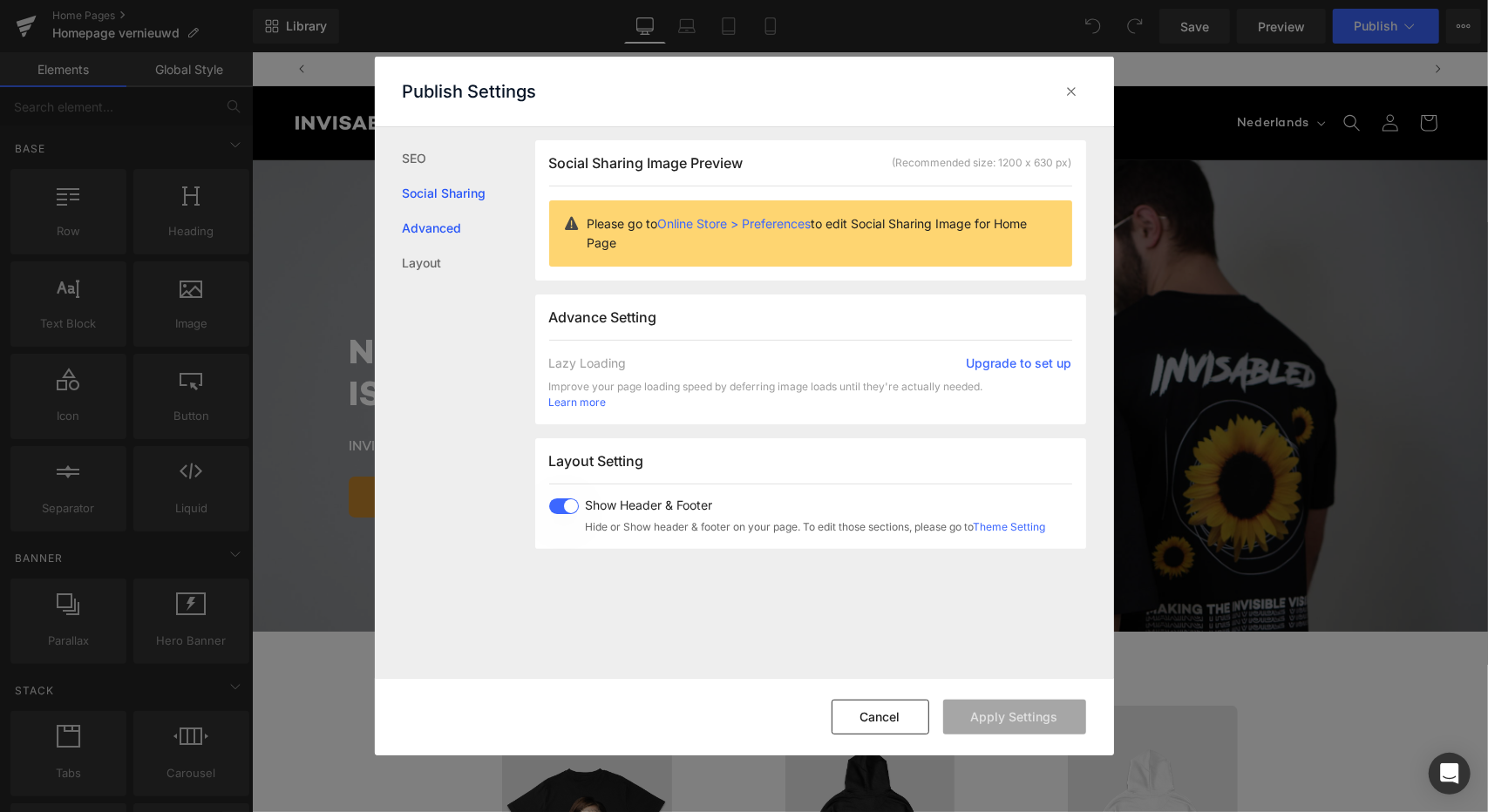
scroll to position [0, 1091]
click at [449, 231] on link "Advanced" at bounding box center [468, 228] width 132 height 35
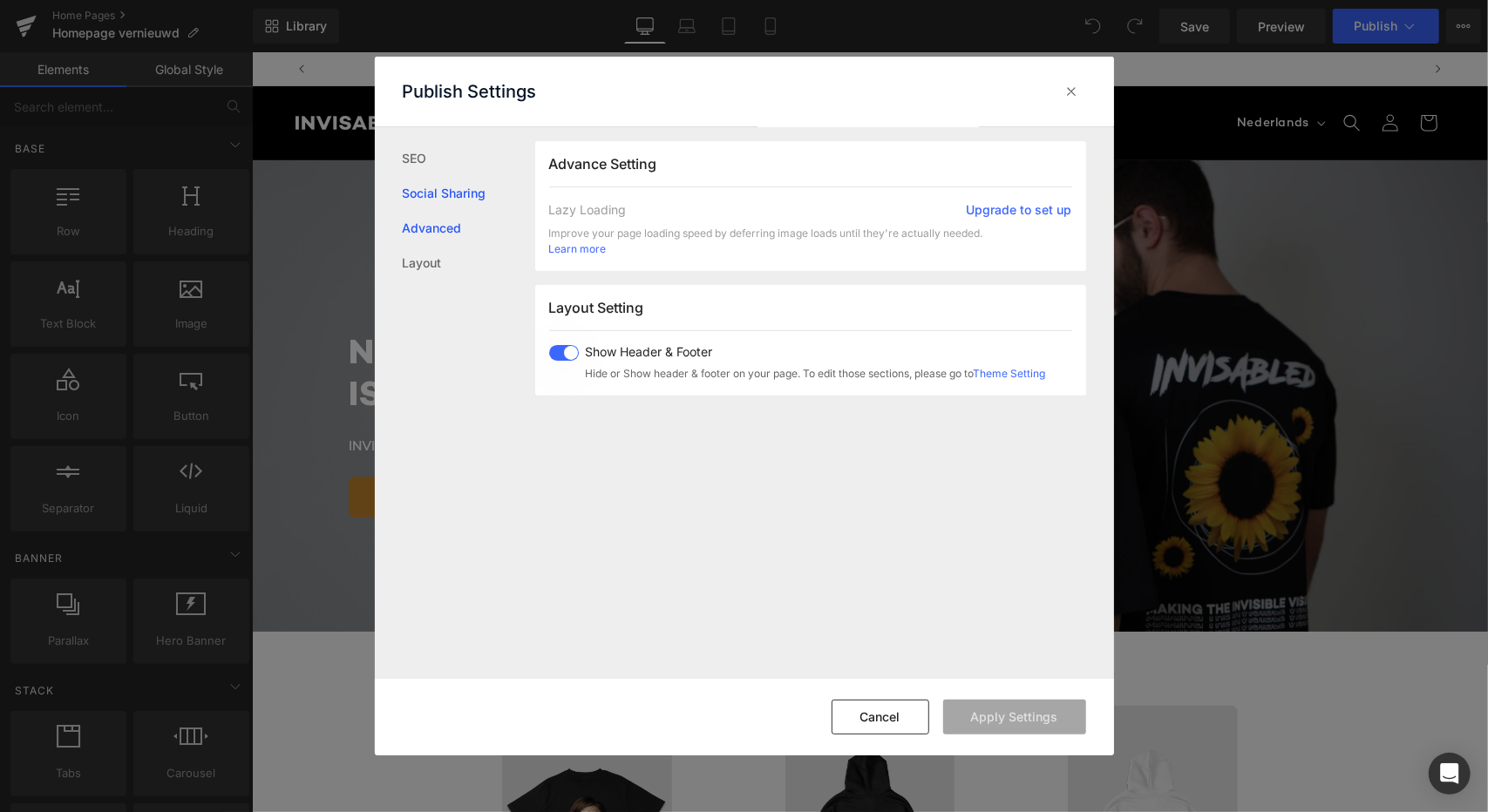
click at [459, 195] on link "Social Sharing" at bounding box center [468, 193] width 132 height 35
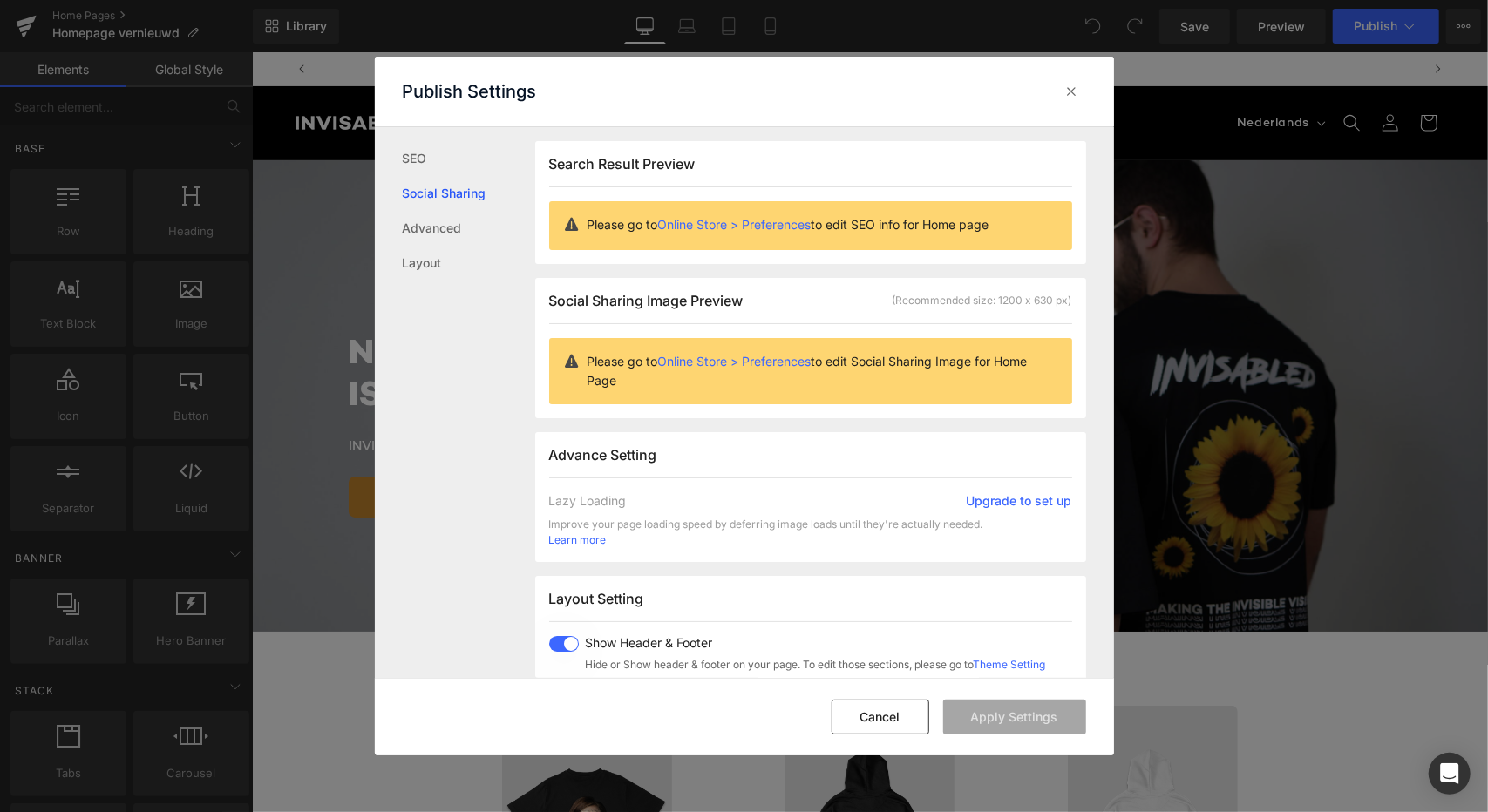
scroll to position [0, 2184]
click at [1072, 83] on icon at bounding box center [1073, 91] width 18 height 18
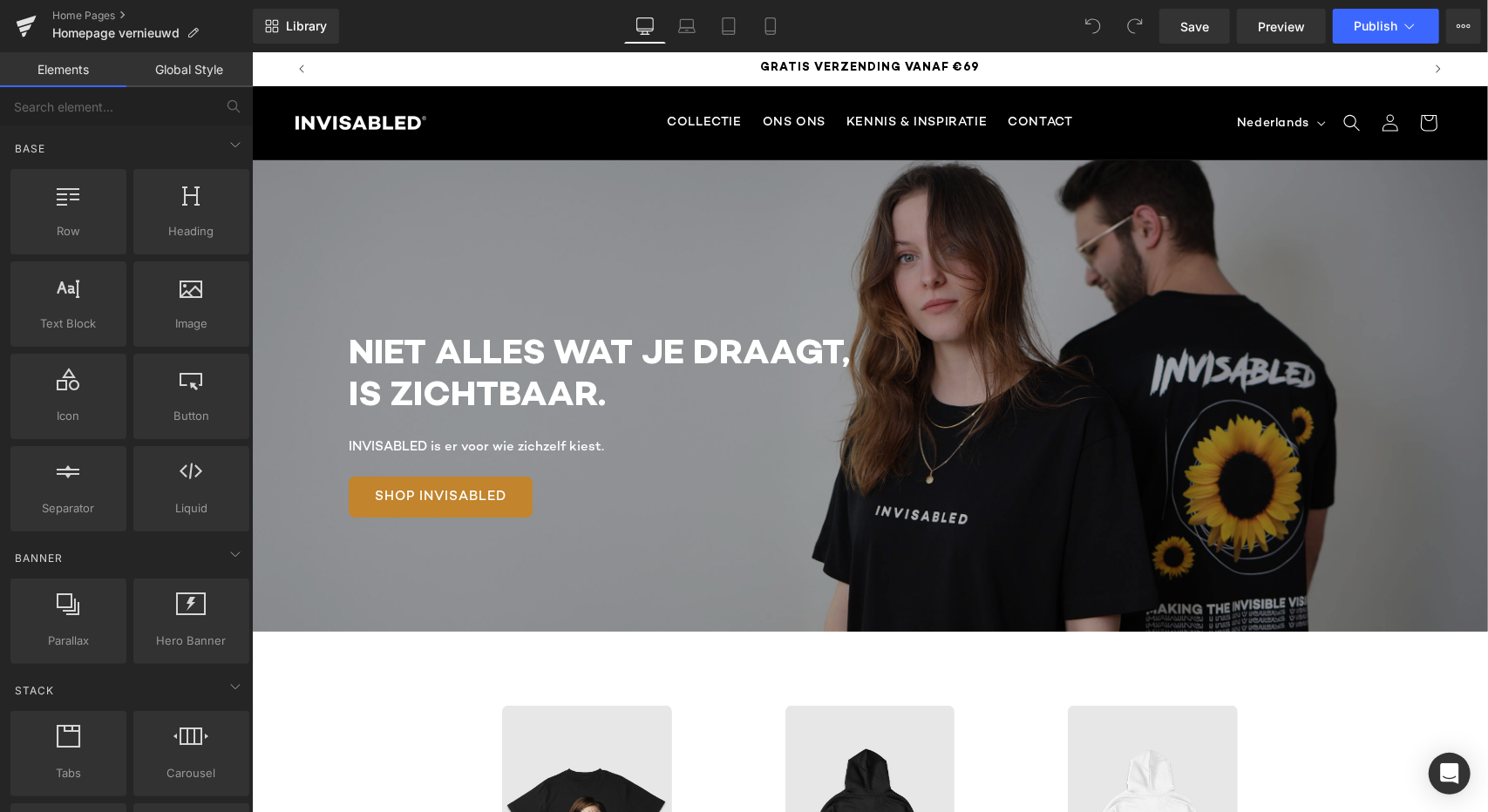
scroll to position [0, 0]
